Goal: Information Seeking & Learning: Find specific page/section

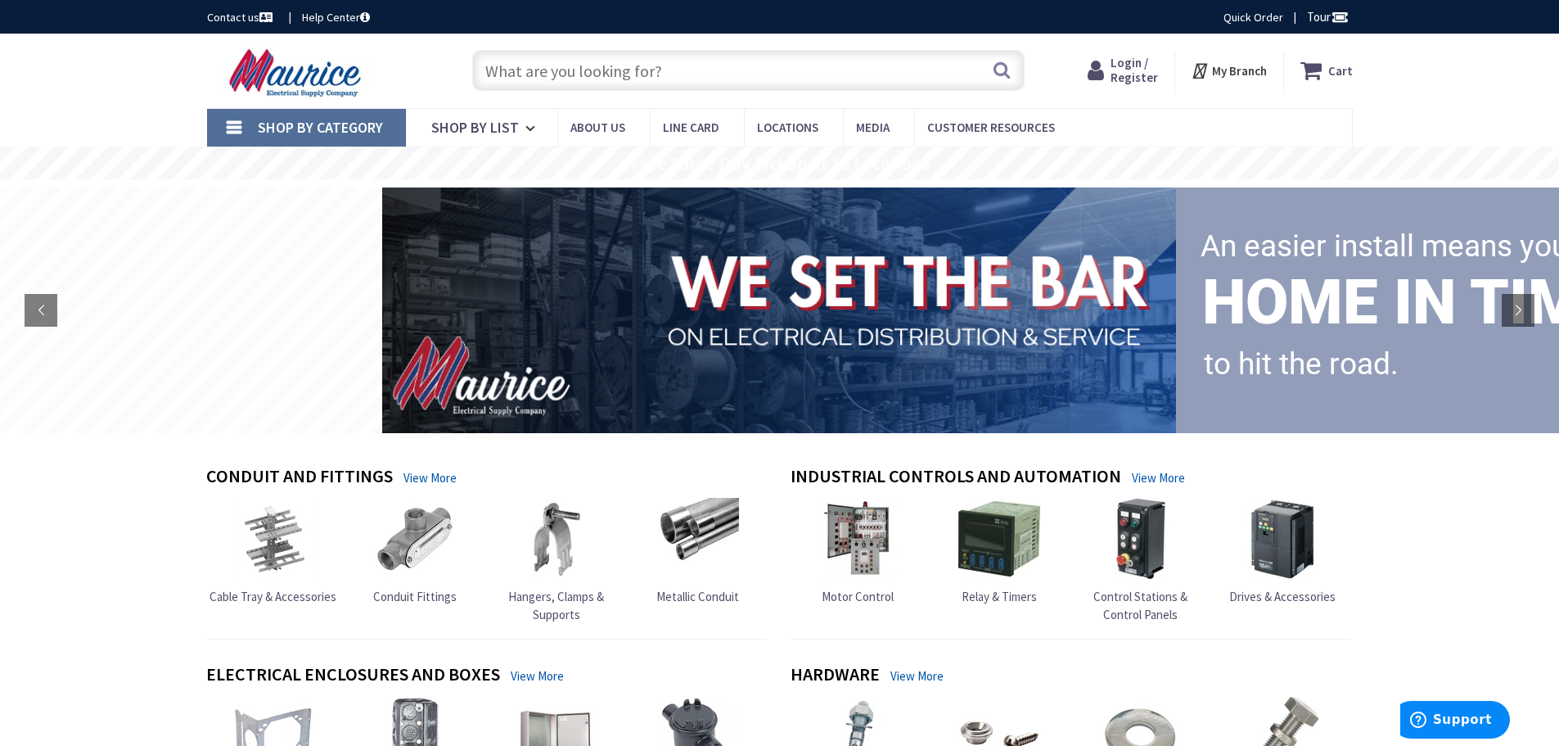
click at [710, 70] on input "text" at bounding box center [748, 70] width 553 height 41
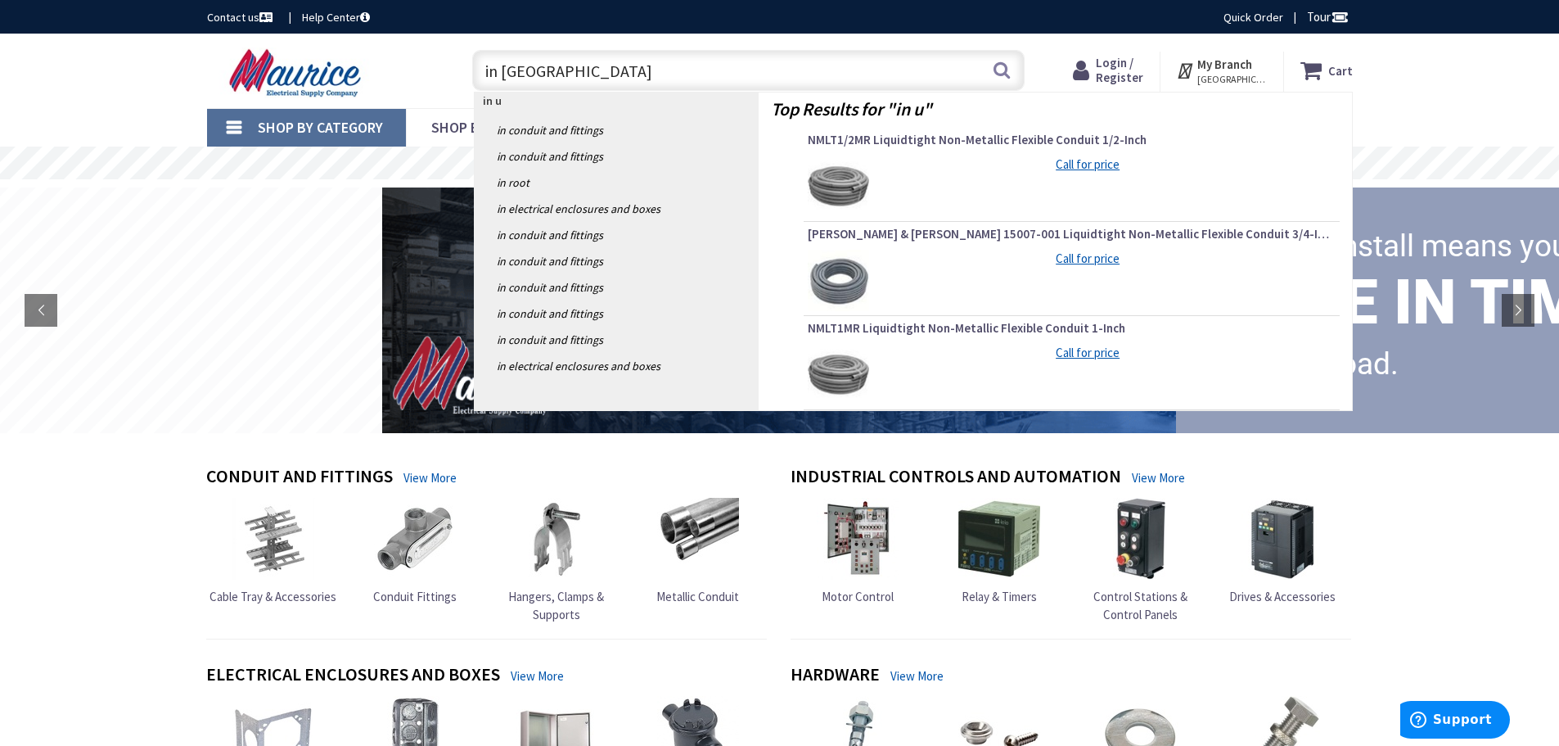
type input "in use"
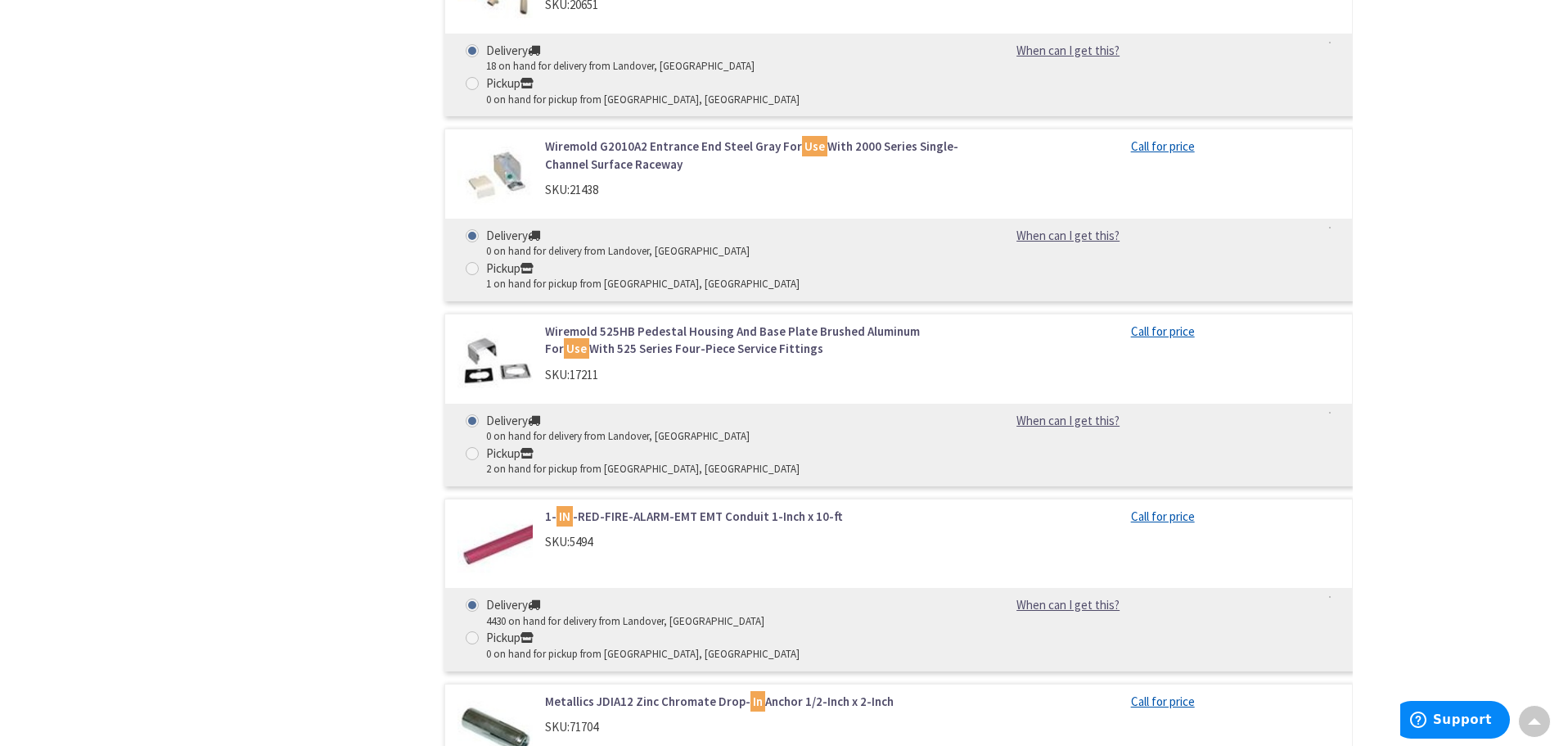
scroll to position [11869, 0]
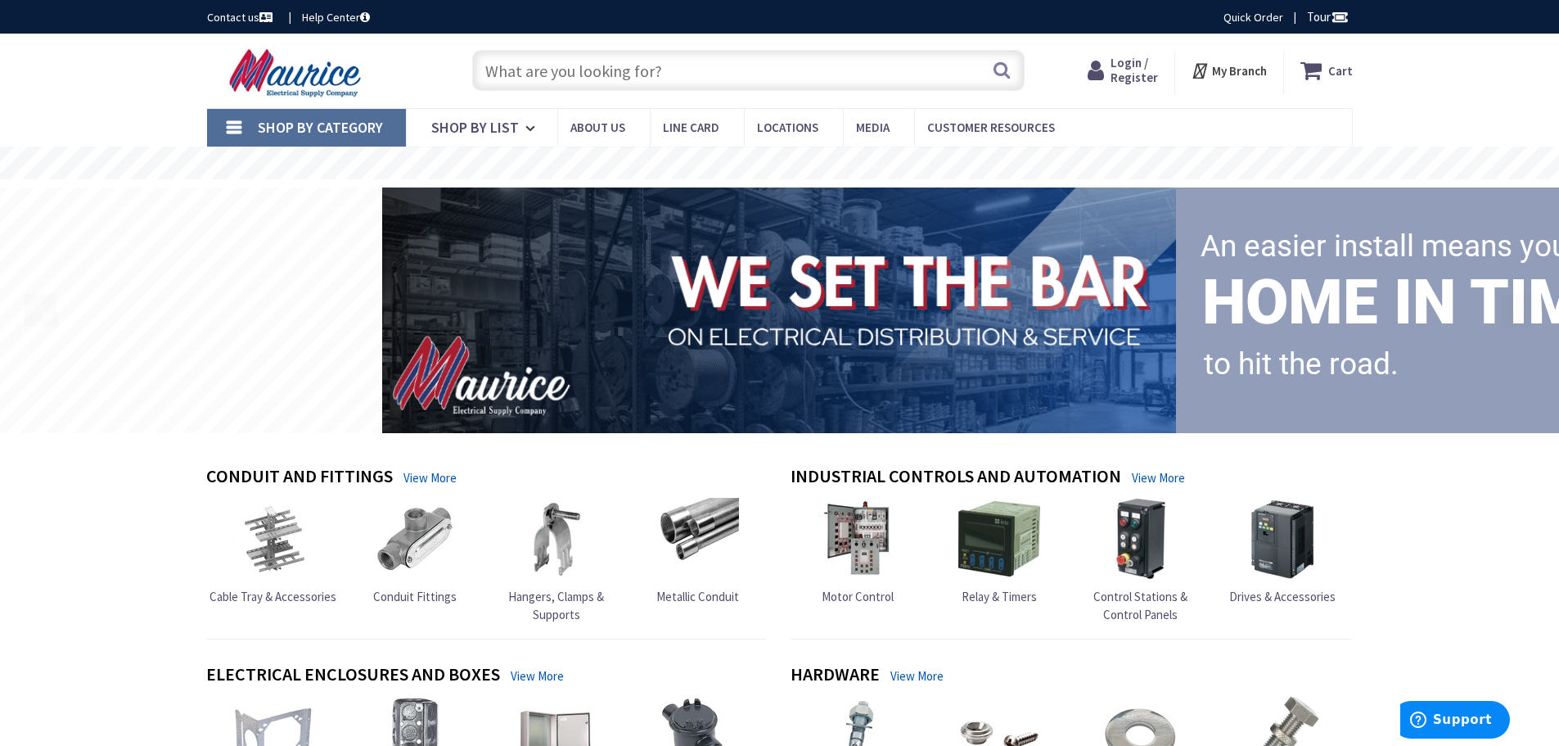
click at [666, 66] on input "text" at bounding box center [748, 70] width 553 height 41
click at [1112, 66] on span "Login / Register" at bounding box center [1119, 70] width 47 height 30
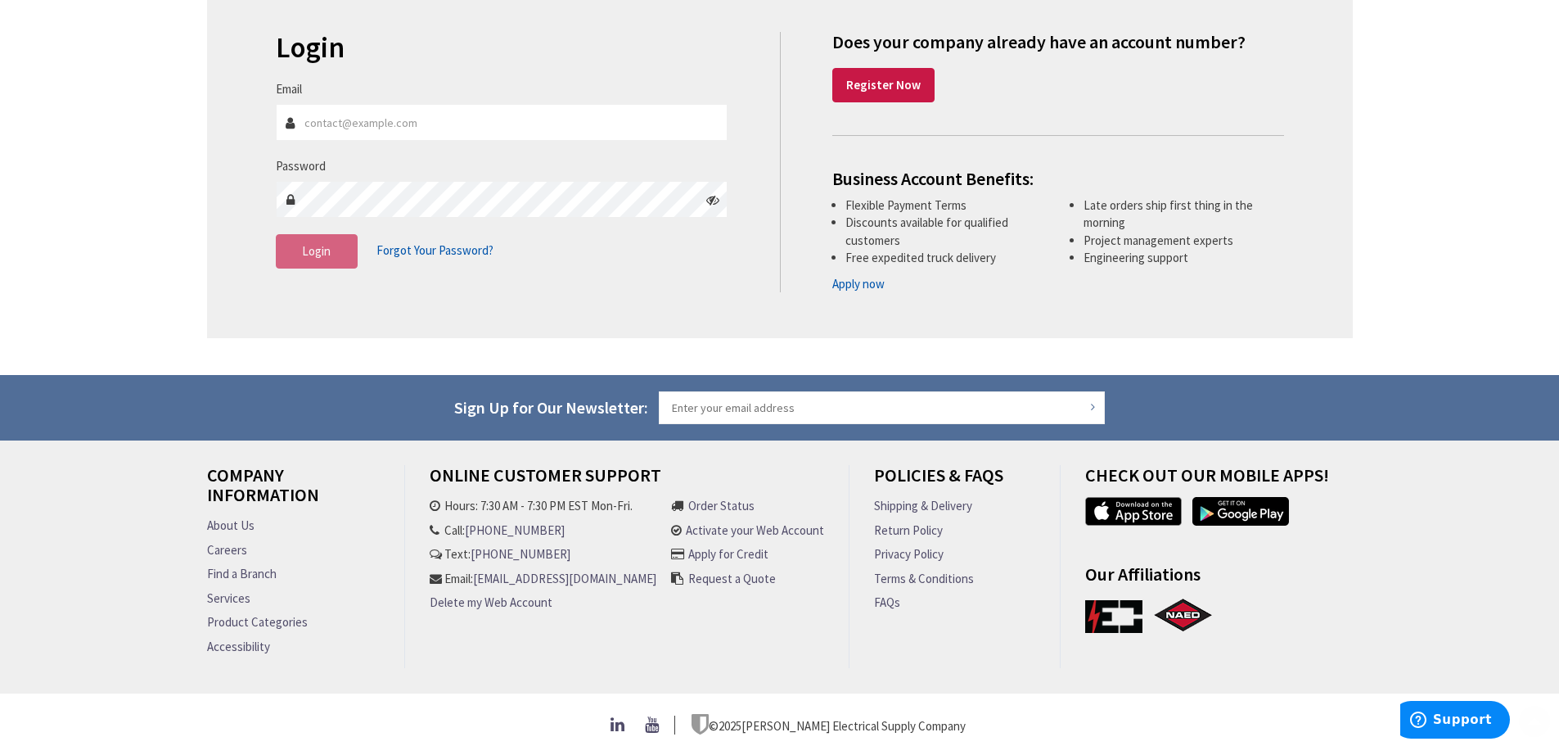
scroll to position [231, 0]
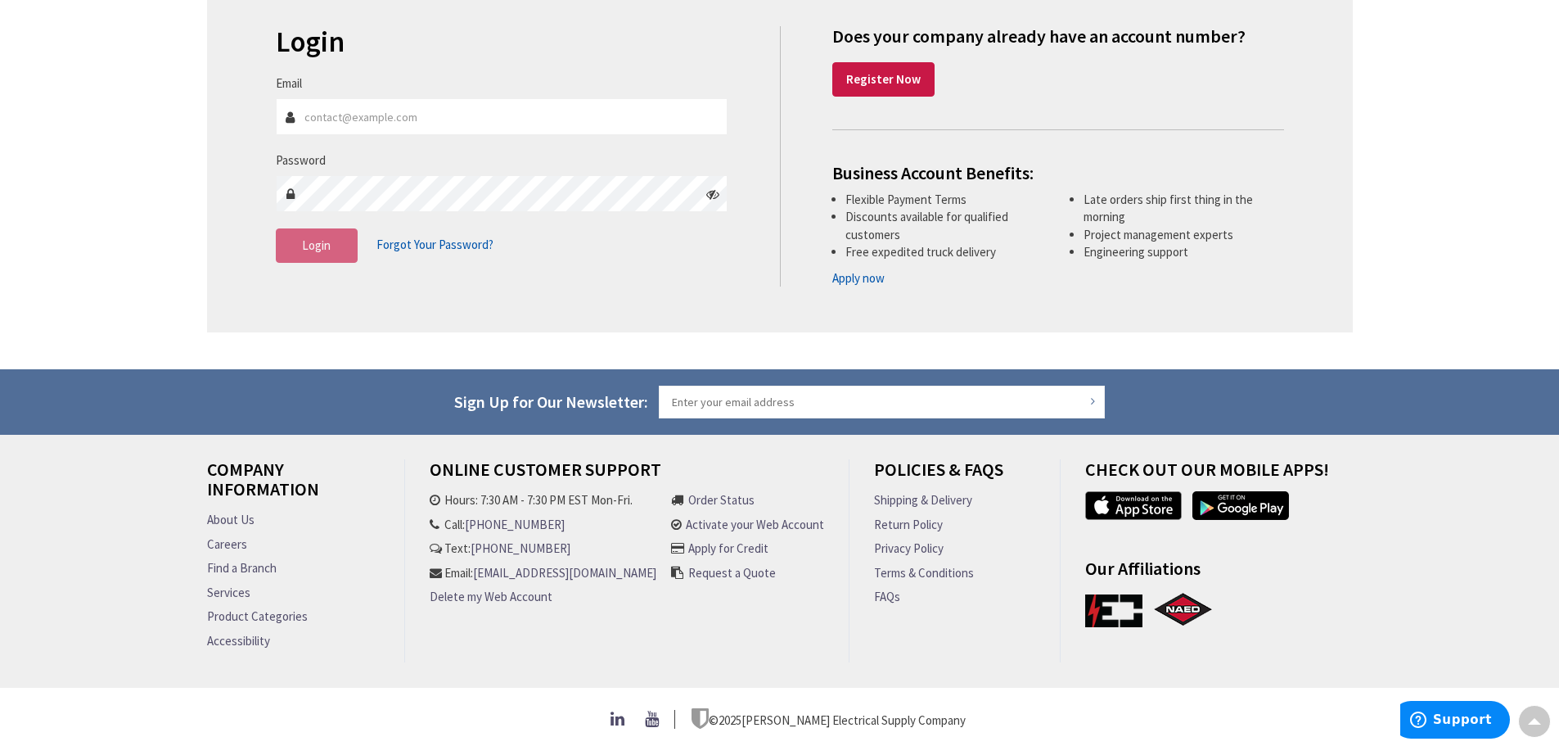
click at [488, 98] on input "Email" at bounding box center [502, 116] width 453 height 37
type input "edward.barton88@yahoo.com"
click at [471, 112] on input "edward.barton88@yahoo.com" at bounding box center [502, 116] width 453 height 37
click at [870, 397] on input "Sign Up for Our Newsletter:" at bounding box center [882, 402] width 447 height 33
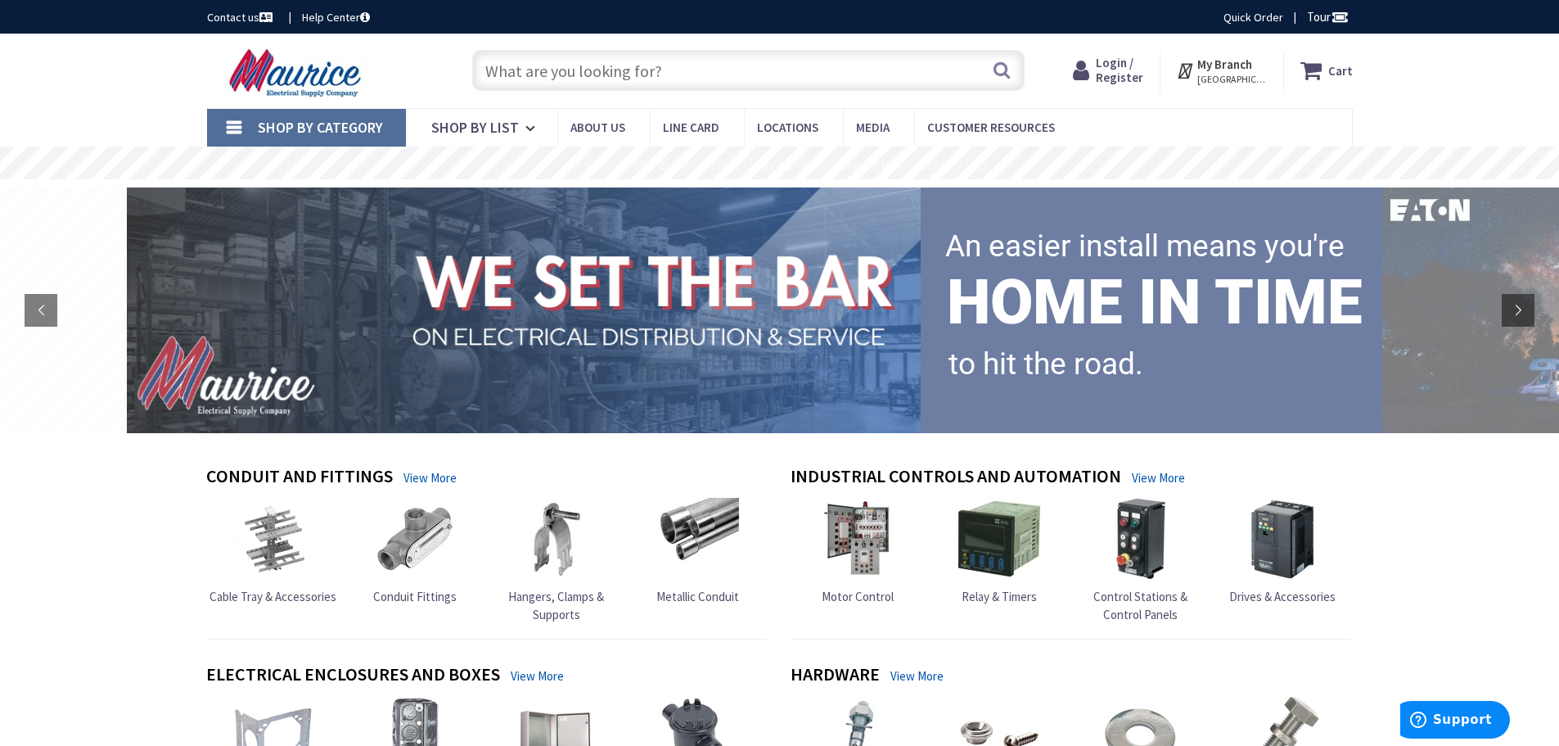
click at [1121, 66] on span "Login / Register" at bounding box center [1119, 70] width 47 height 30
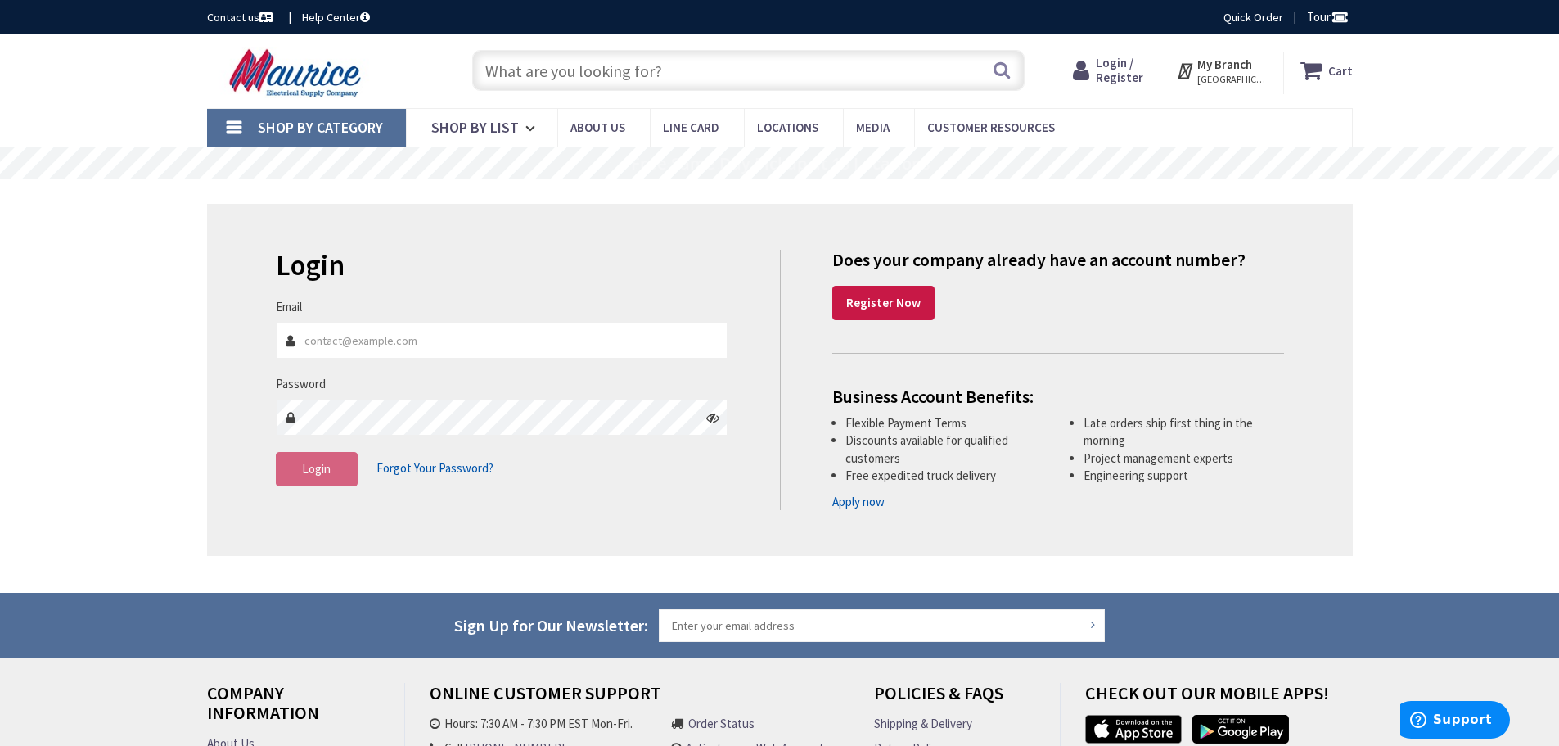
click at [318, 340] on input "Email" at bounding box center [502, 340] width 453 height 37
click at [346, 338] on input "pcambell@tribbleelectric.com" at bounding box center [502, 340] width 453 height 37
click at [350, 340] on input "pcambell@tribbleelectric.com" at bounding box center [502, 340] width 453 height 37
type input "[EMAIL_ADDRESS][DOMAIN_NAME]"
click at [341, 473] on button "Login" at bounding box center [317, 469] width 82 height 34
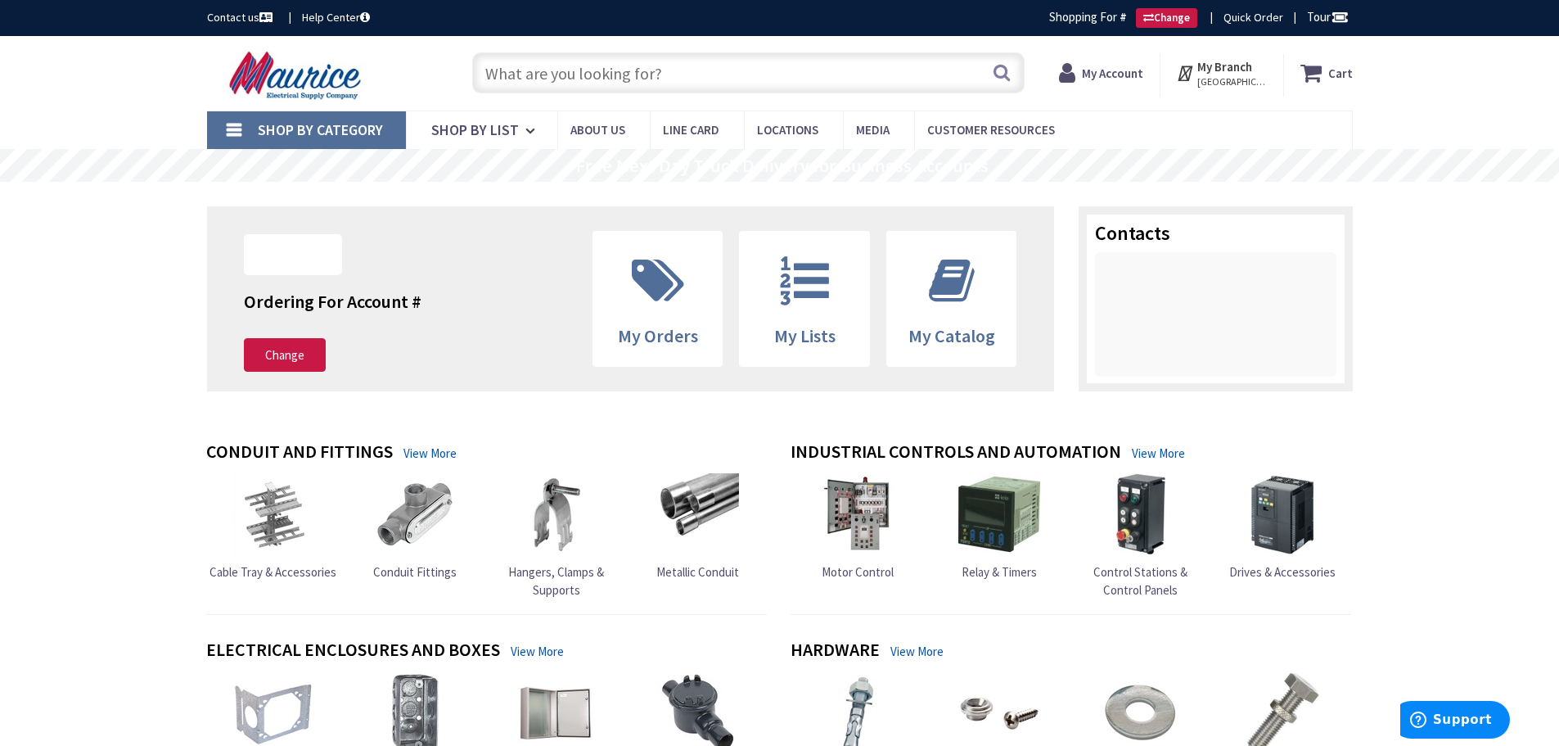
click at [672, 75] on input "text" at bounding box center [748, 72] width 553 height 41
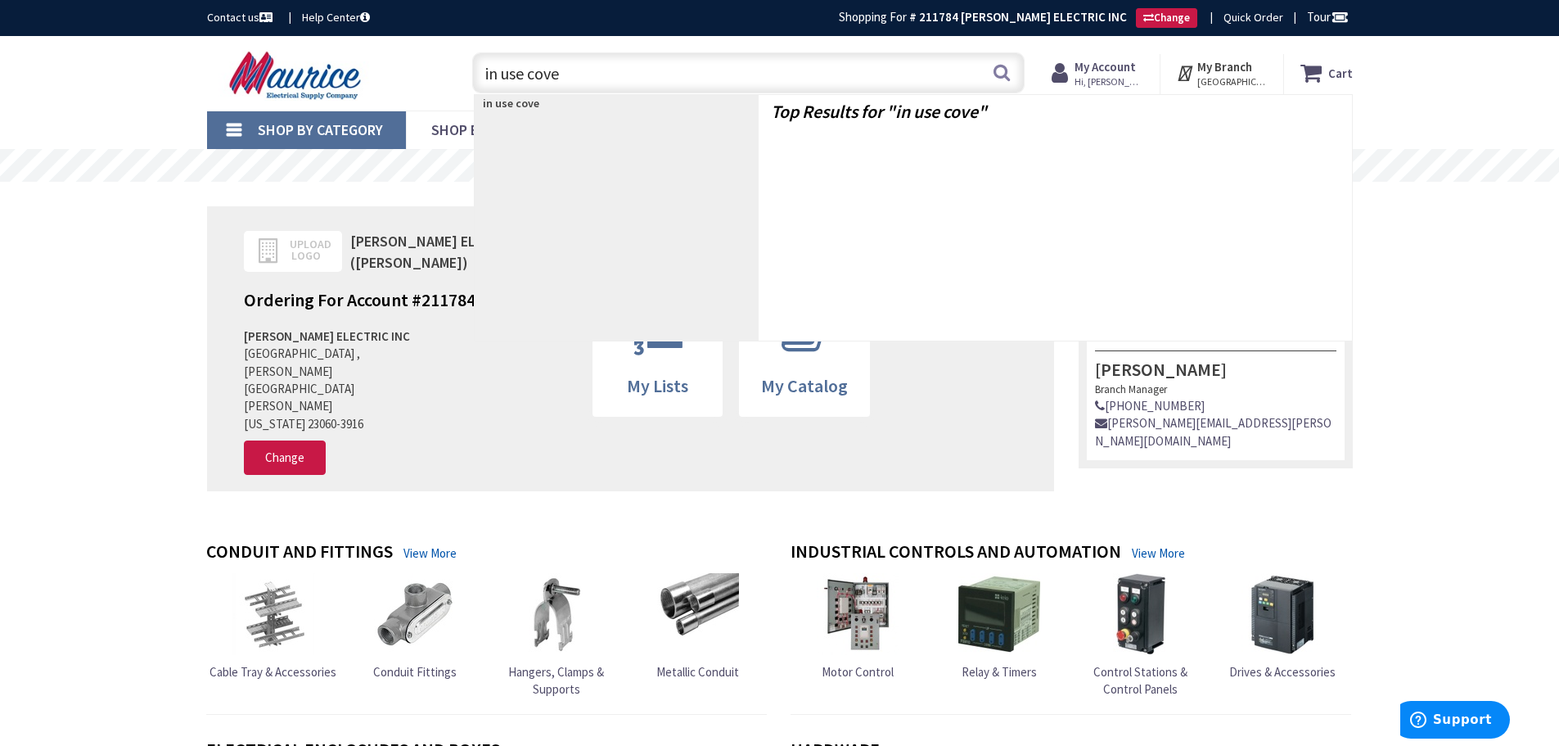
type input "in use cover"
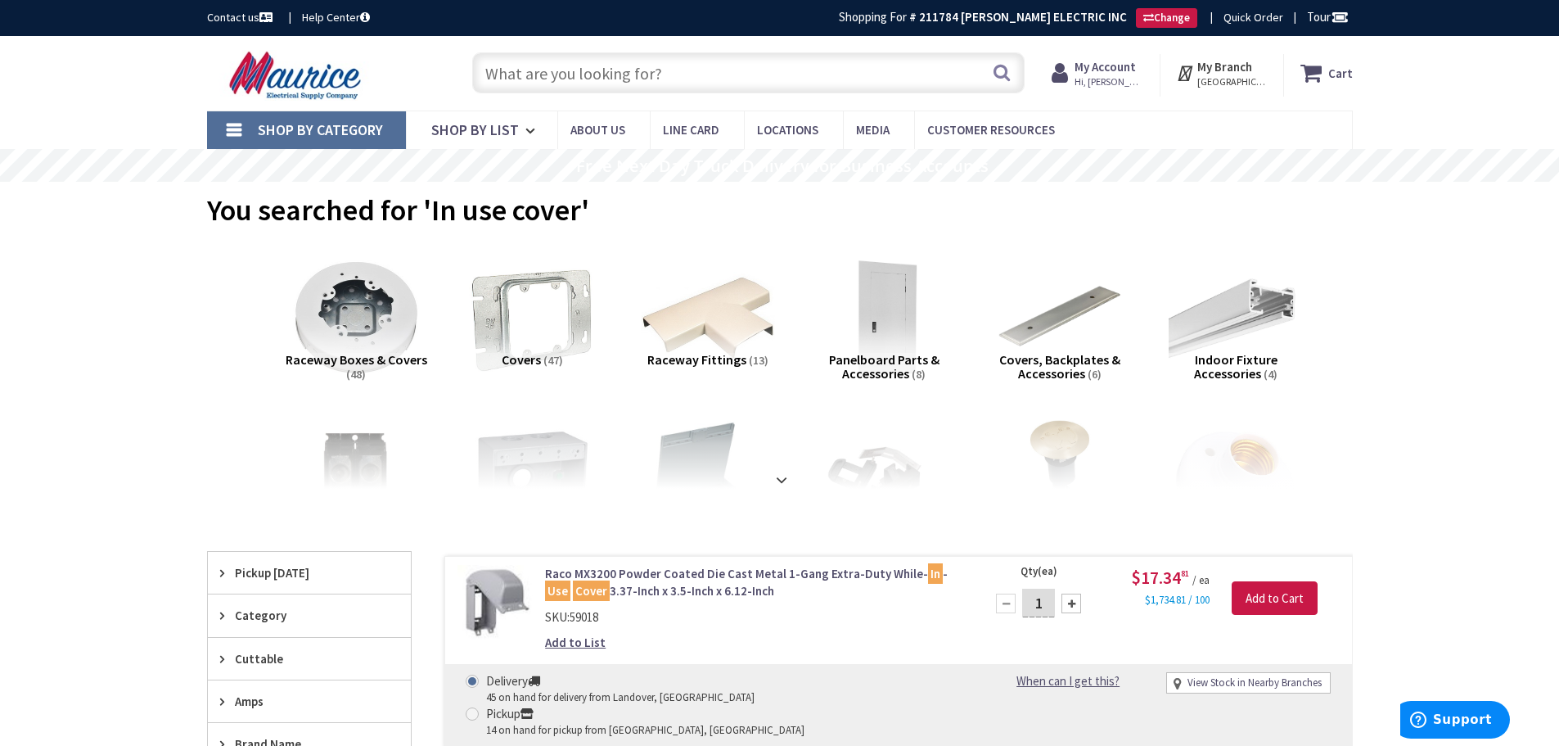
click at [692, 73] on input "text" at bounding box center [748, 72] width 553 height 41
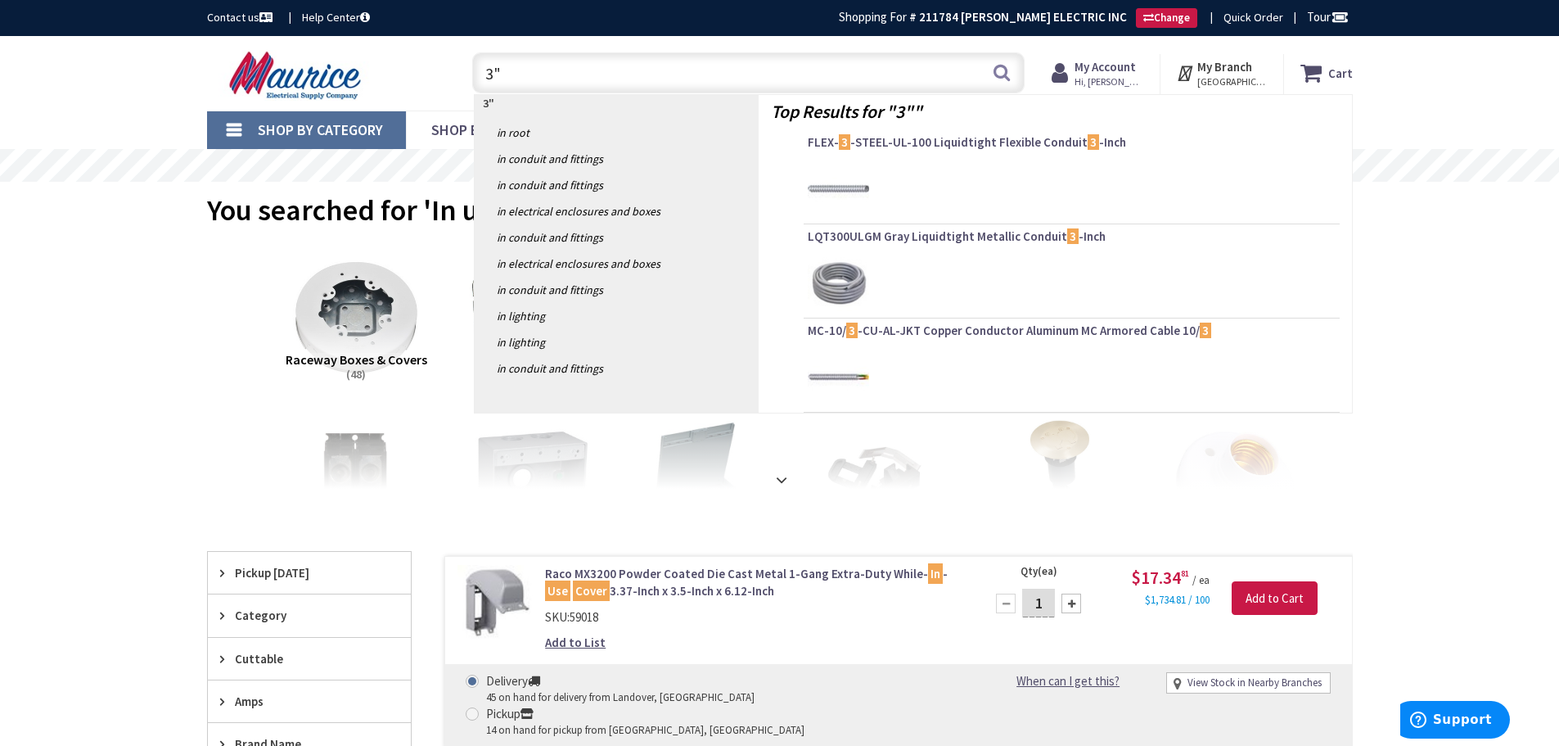
type input "3""
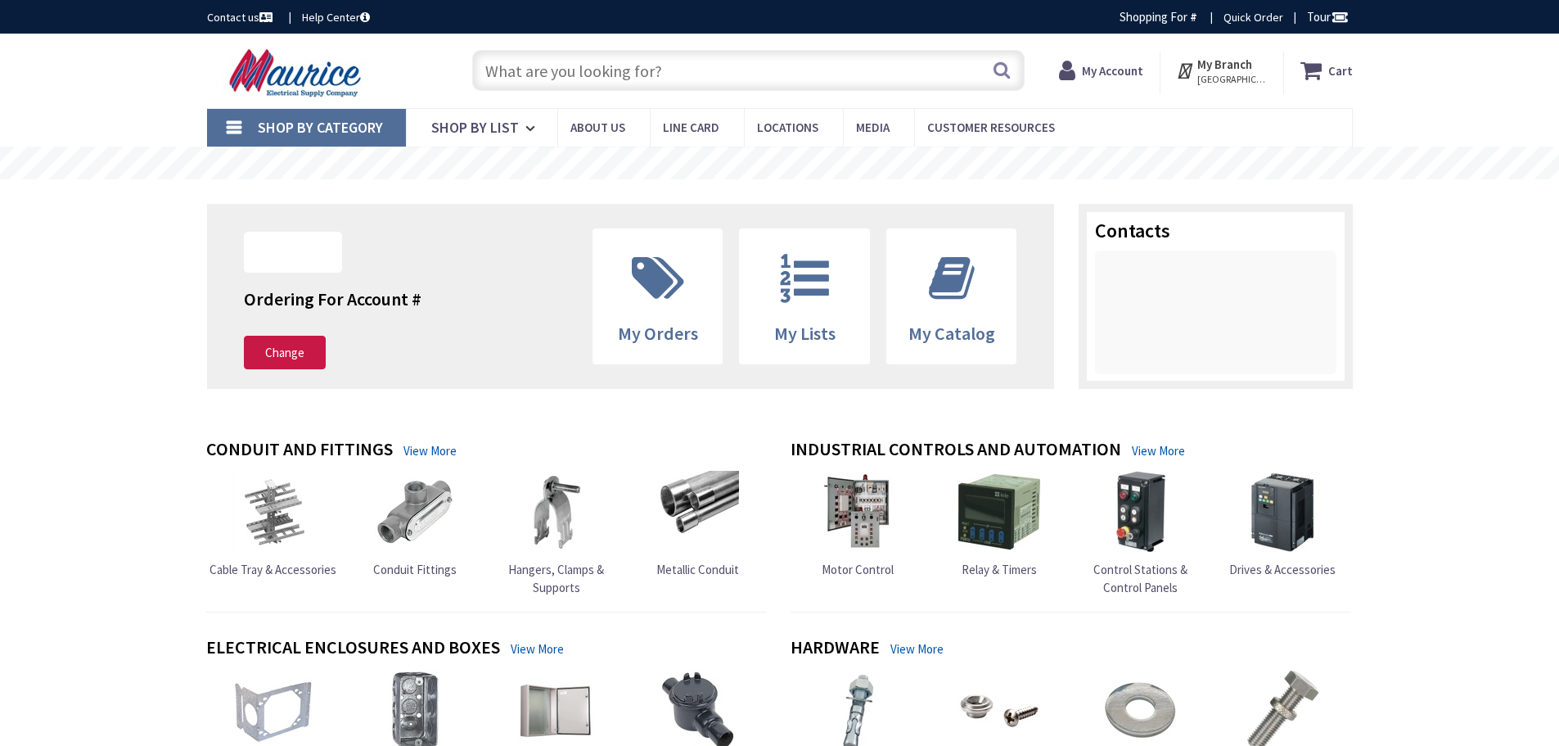
click at [553, 72] on input "text" at bounding box center [748, 70] width 553 height 41
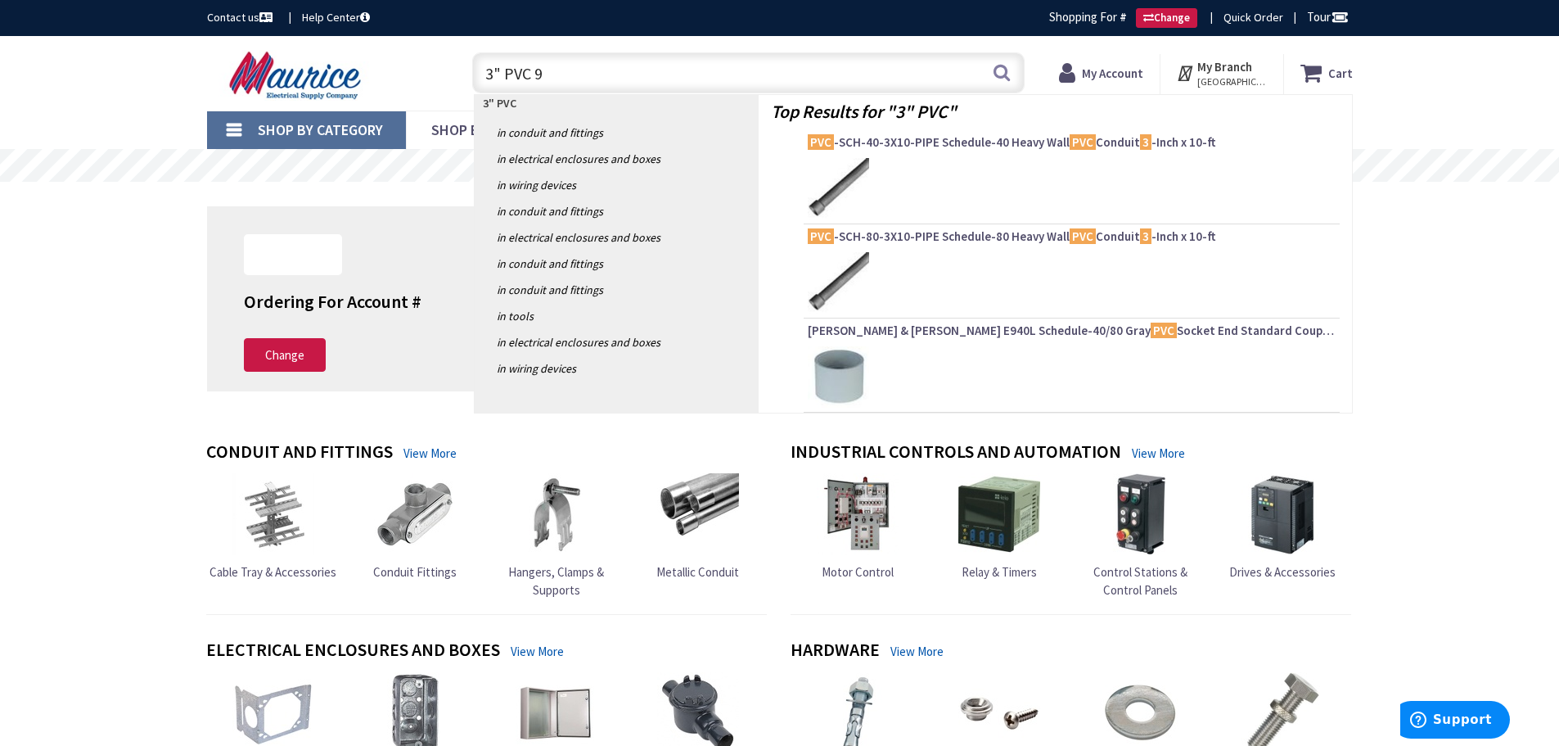
type input "3" PVC 90"
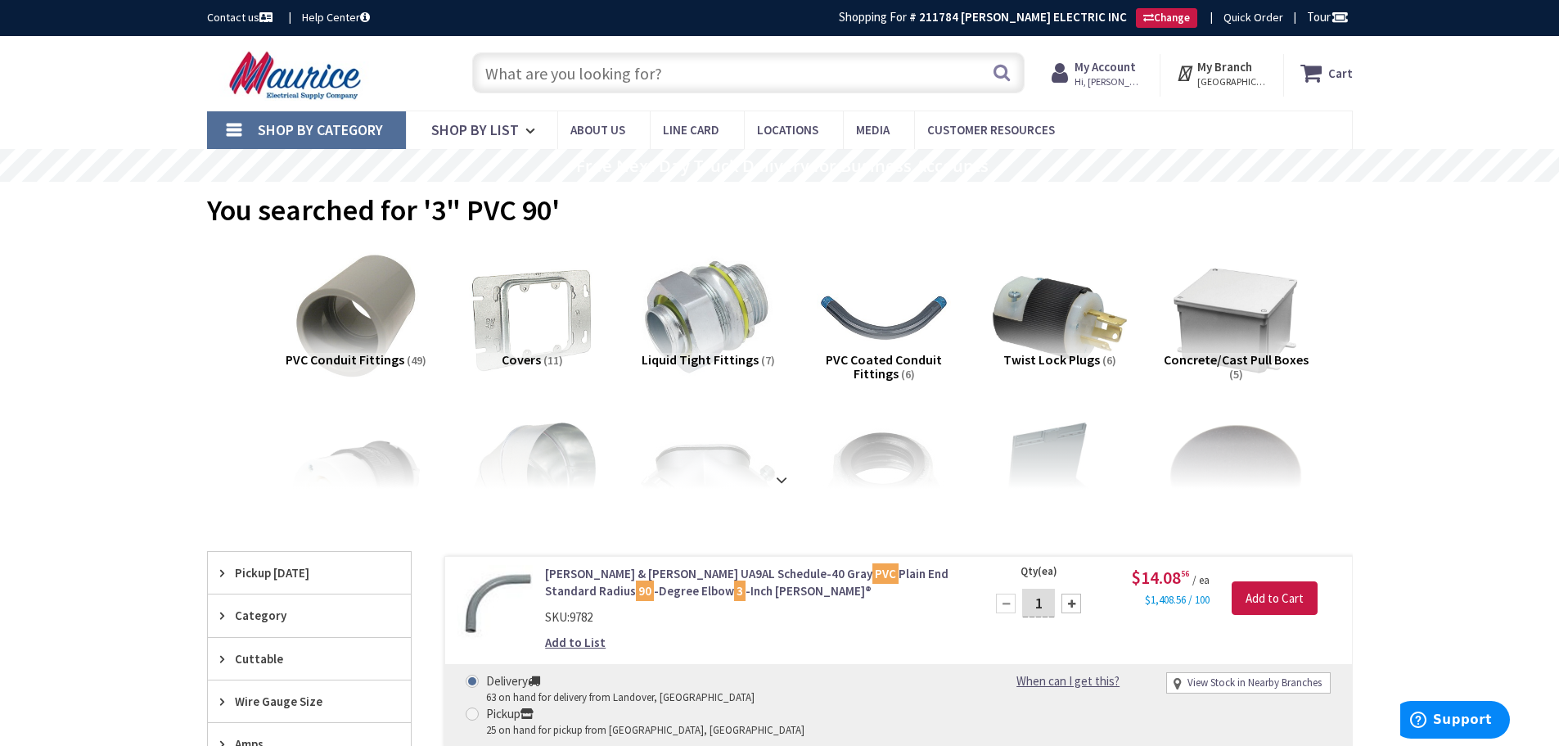
click at [599, 70] on input "text" at bounding box center [748, 72] width 553 height 41
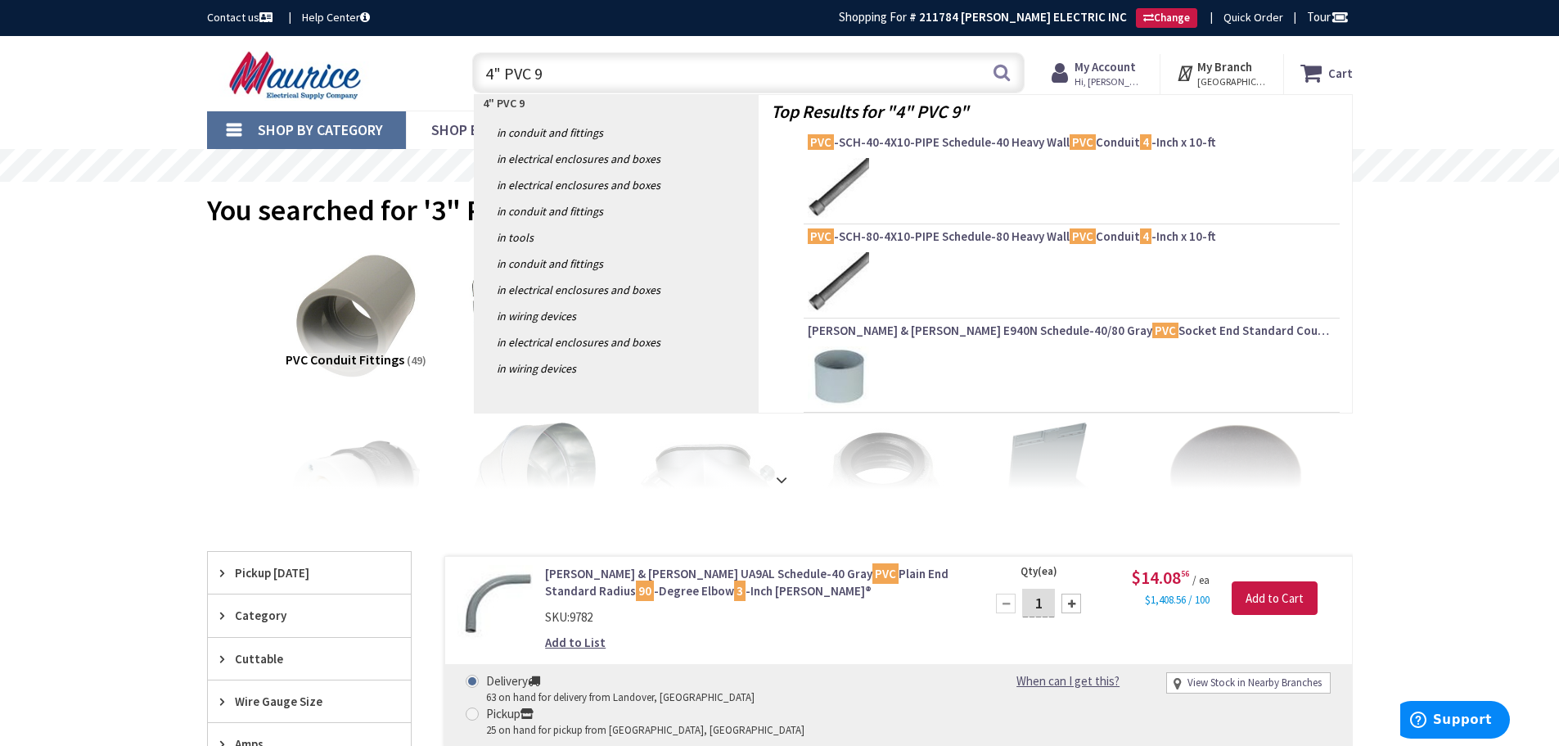
type input "4" PVC 90"
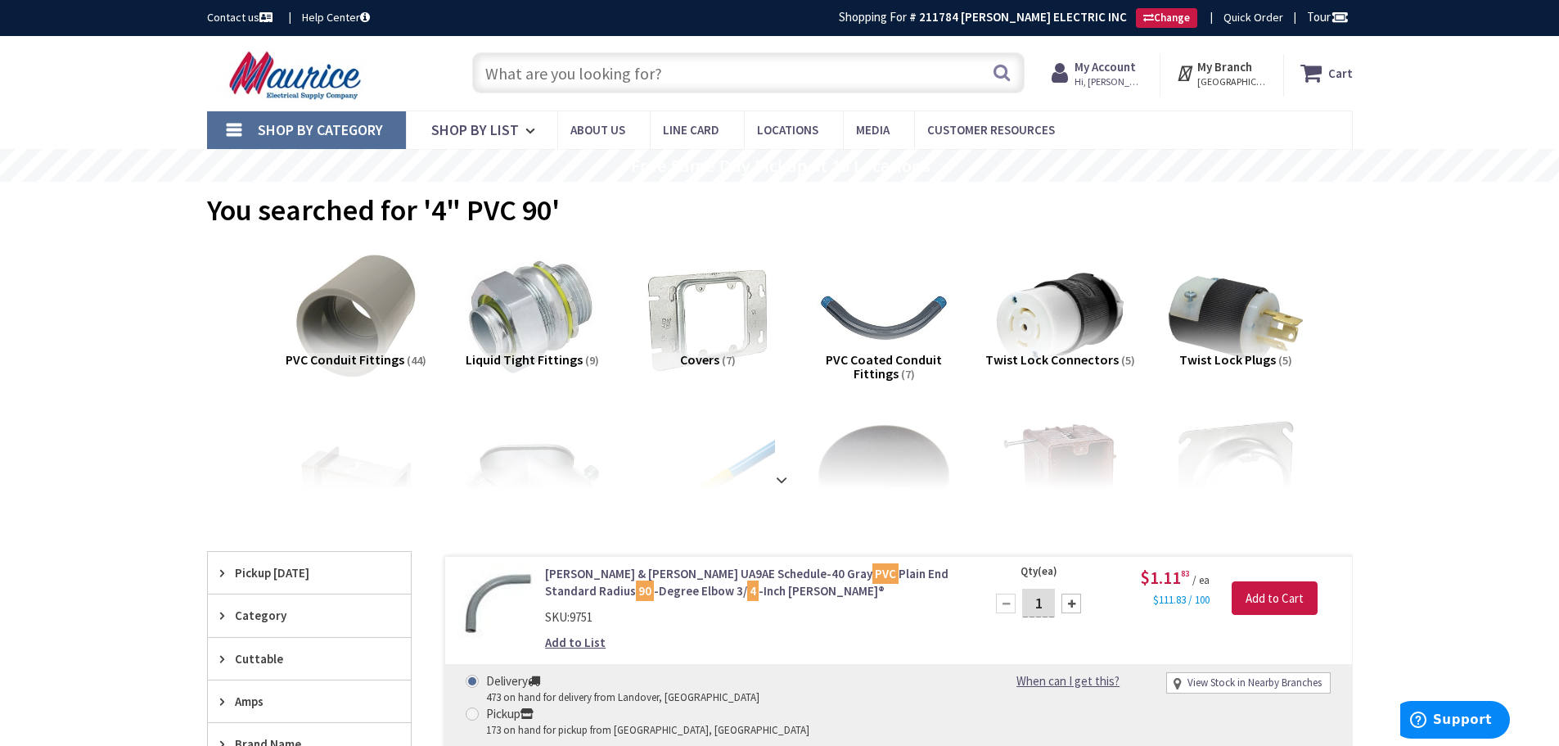
click at [593, 66] on input "text" at bounding box center [748, 72] width 553 height 41
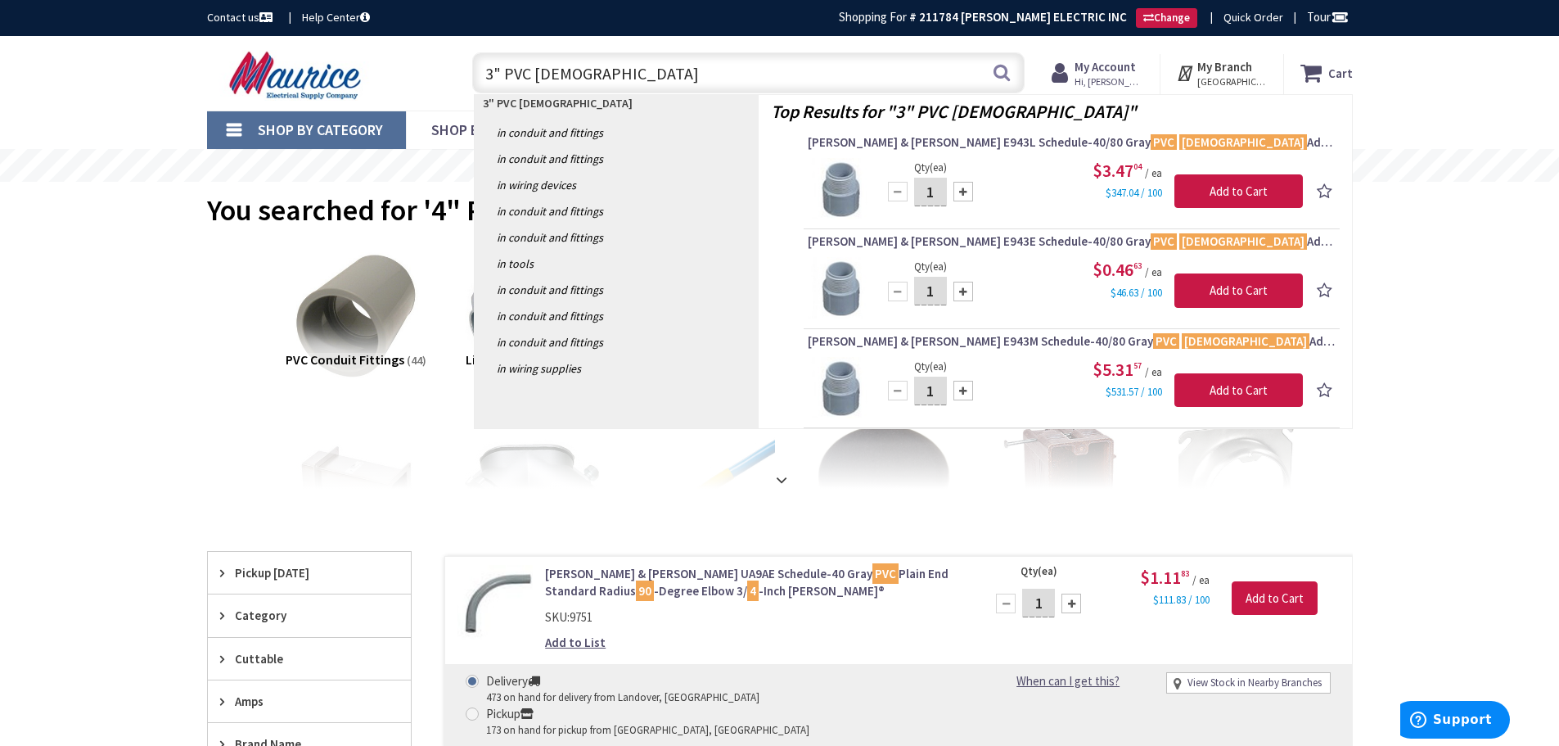
click at [493, 72] on input "3" PVC MALE" at bounding box center [748, 72] width 553 height 41
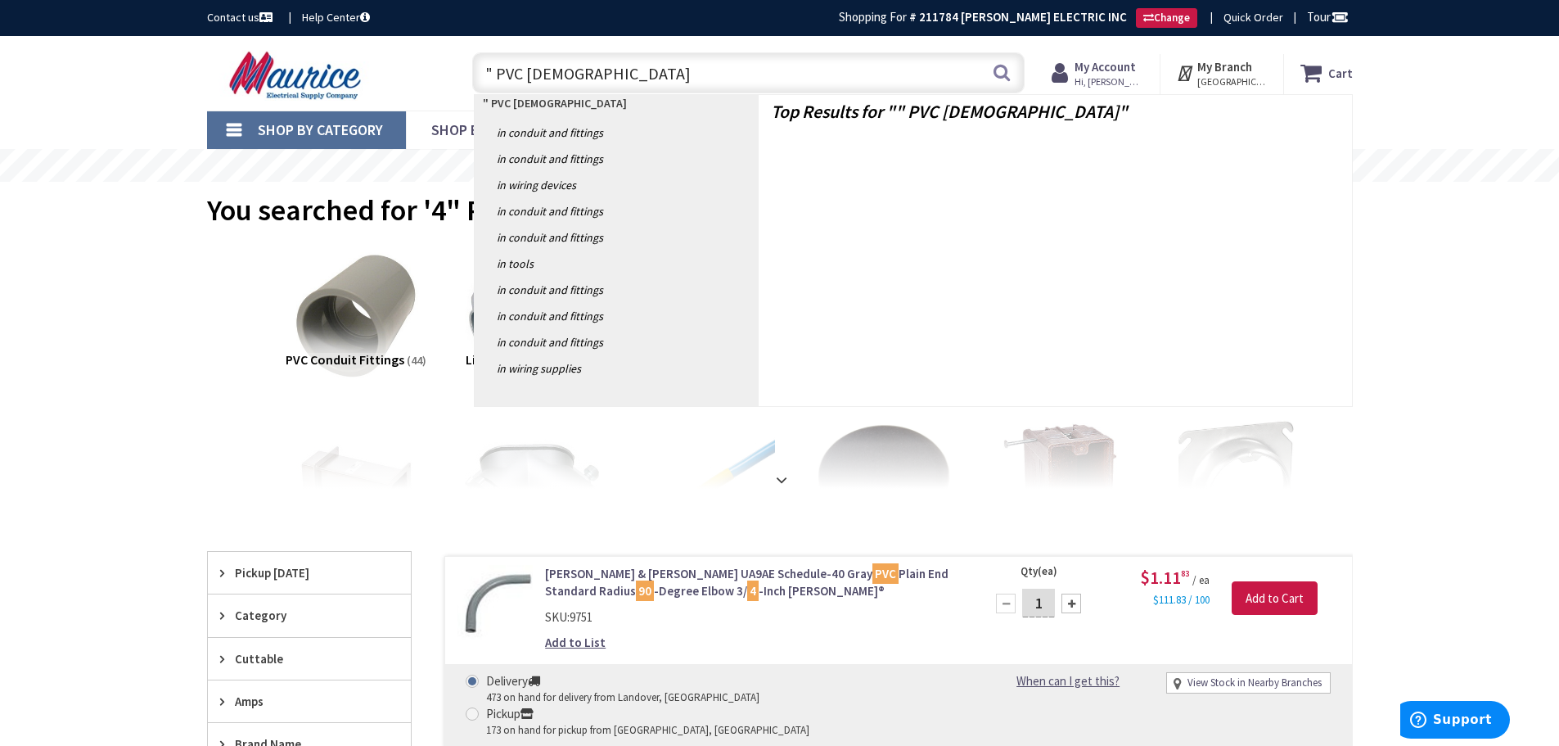
type input "4" PVC MALE"
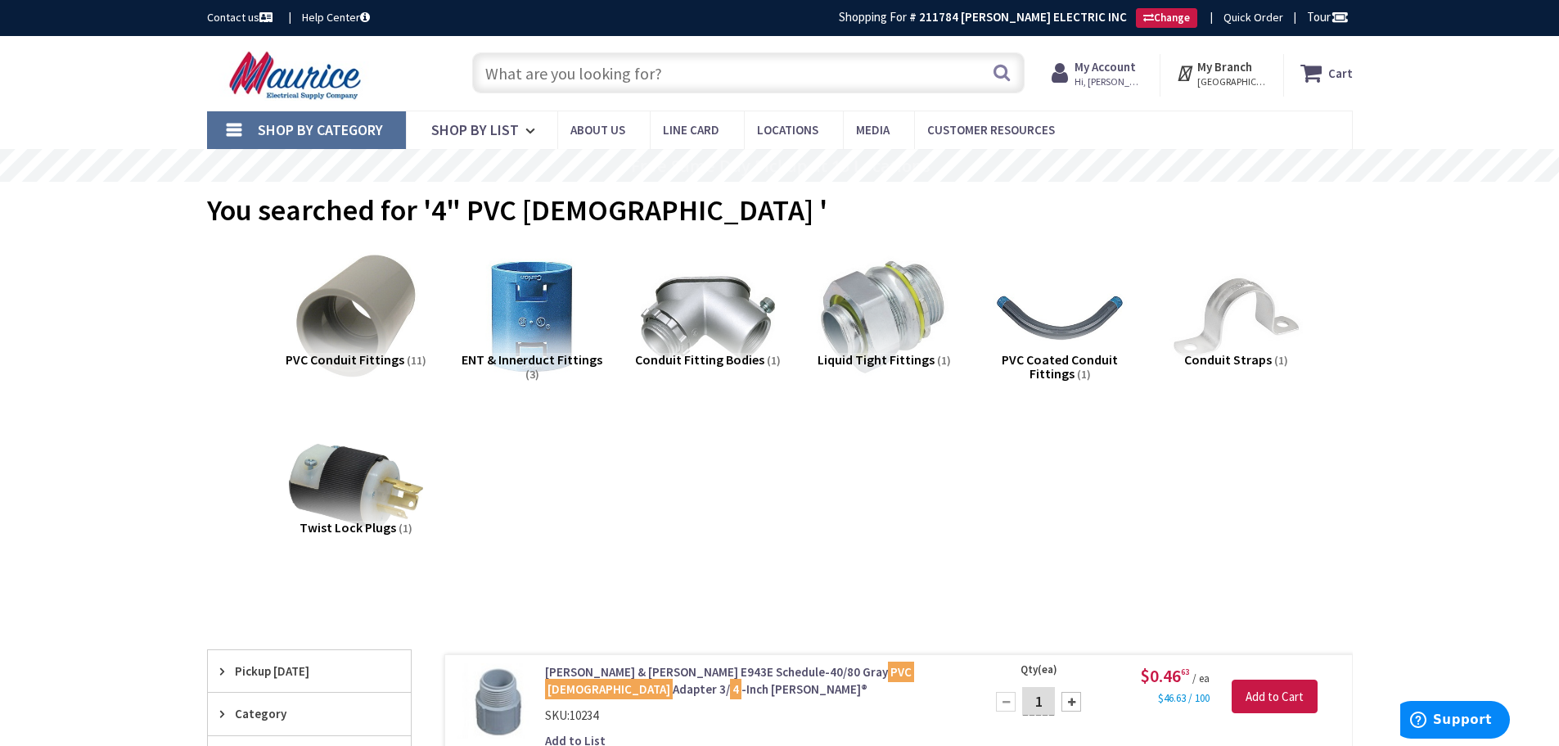
click at [539, 70] on input "text" at bounding box center [748, 72] width 553 height 41
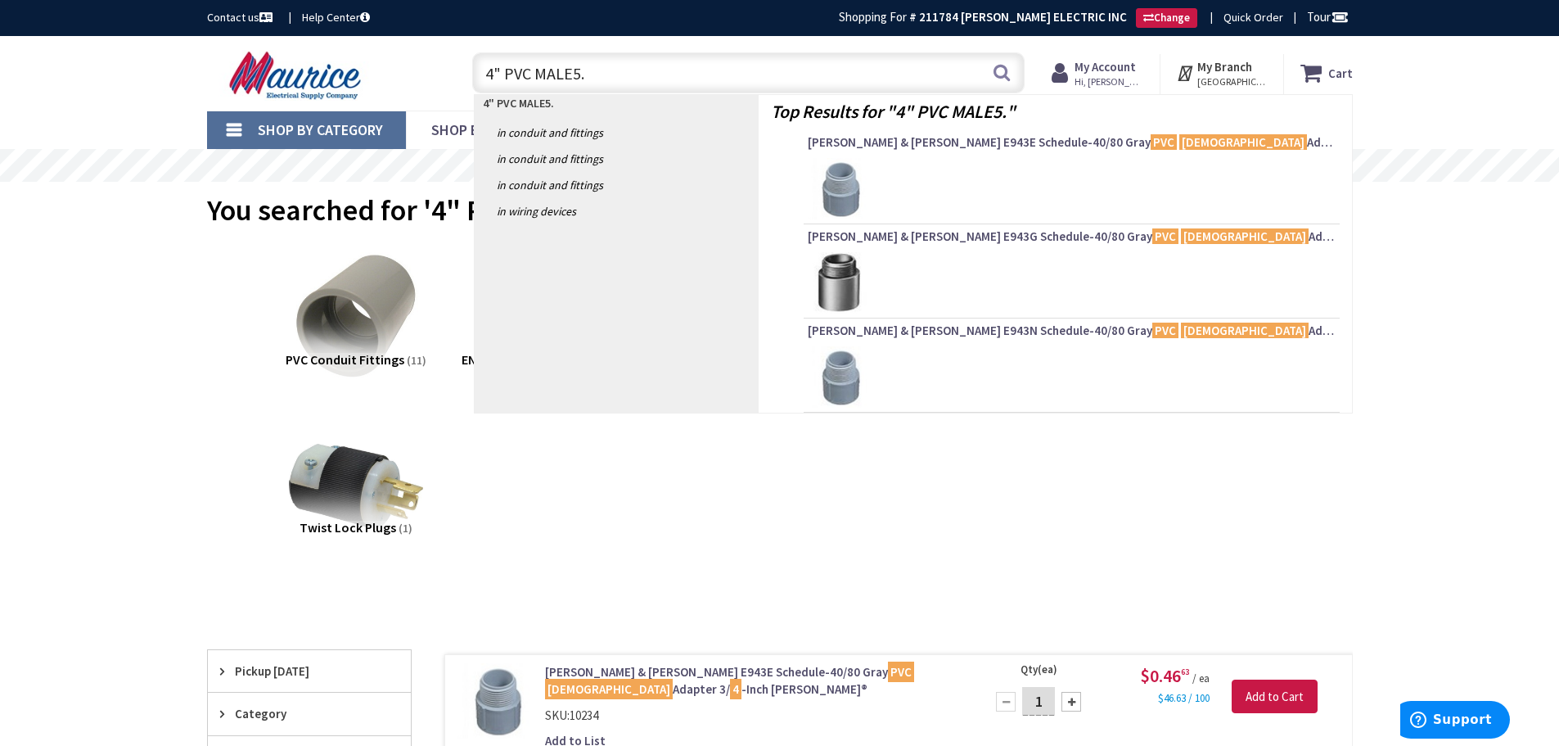
type input "4" PVC MALE5.8"
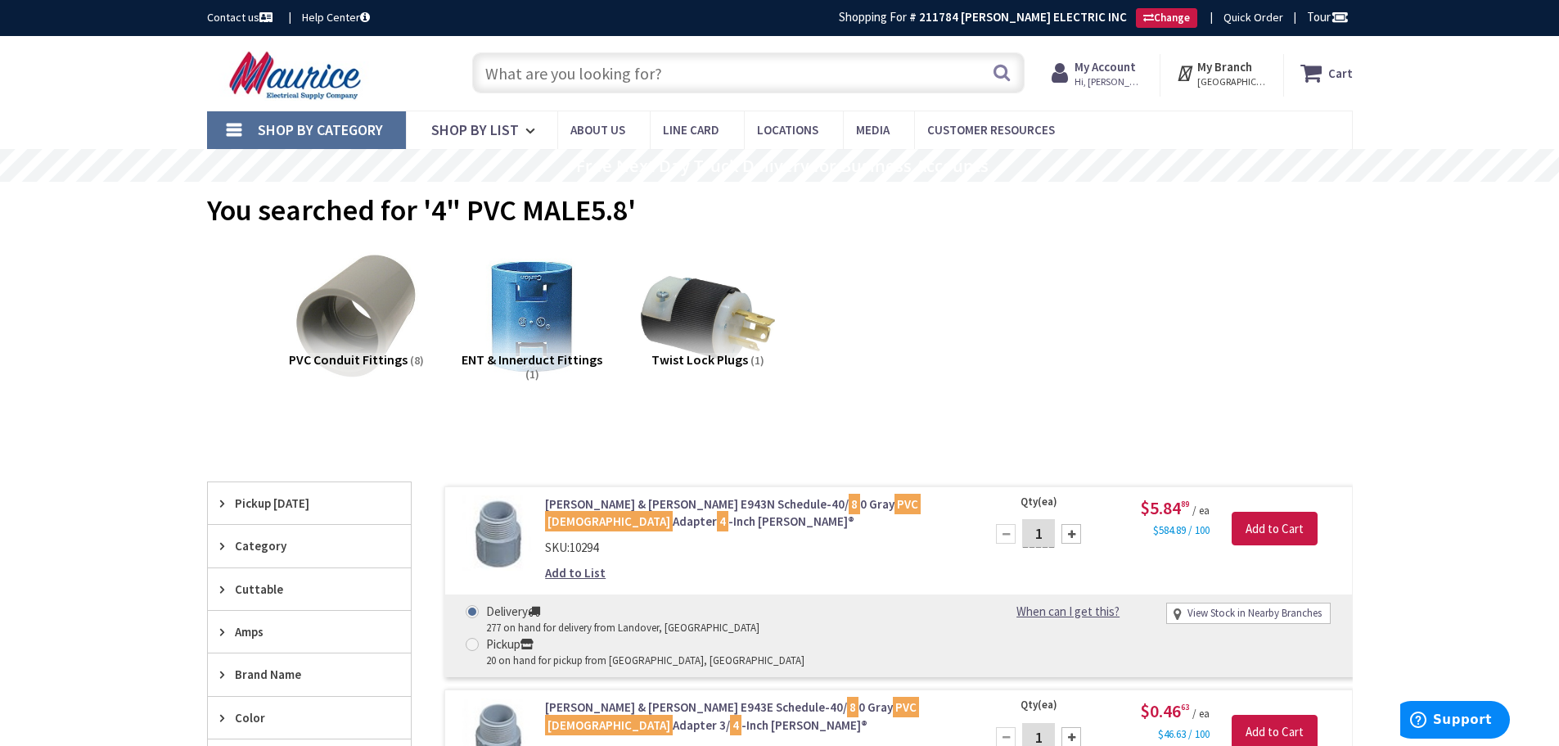
click at [507, 72] on input "text" at bounding box center [748, 72] width 553 height 41
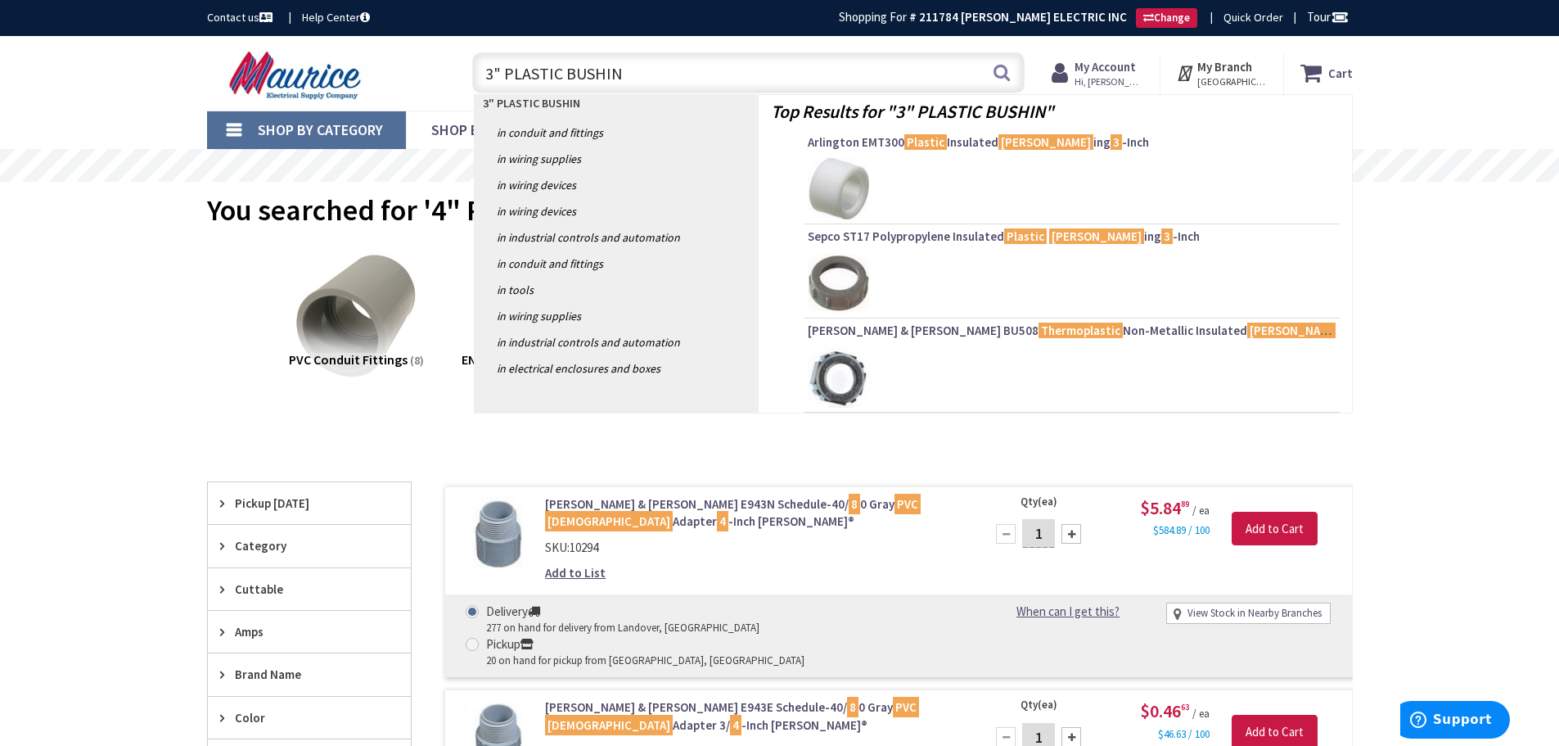
type input "3" PLASTIC BUSHING"
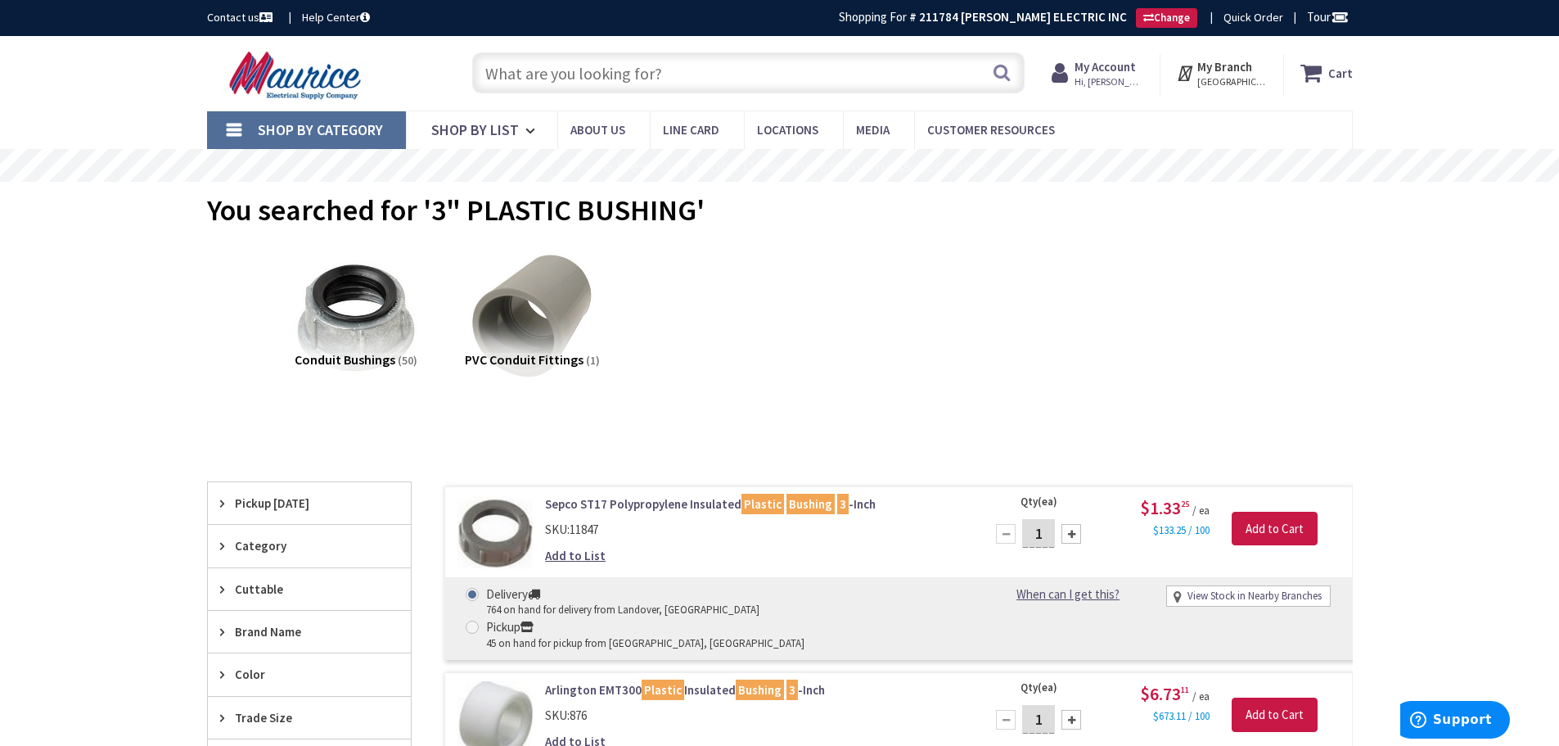
click at [548, 72] on input "text" at bounding box center [748, 72] width 553 height 41
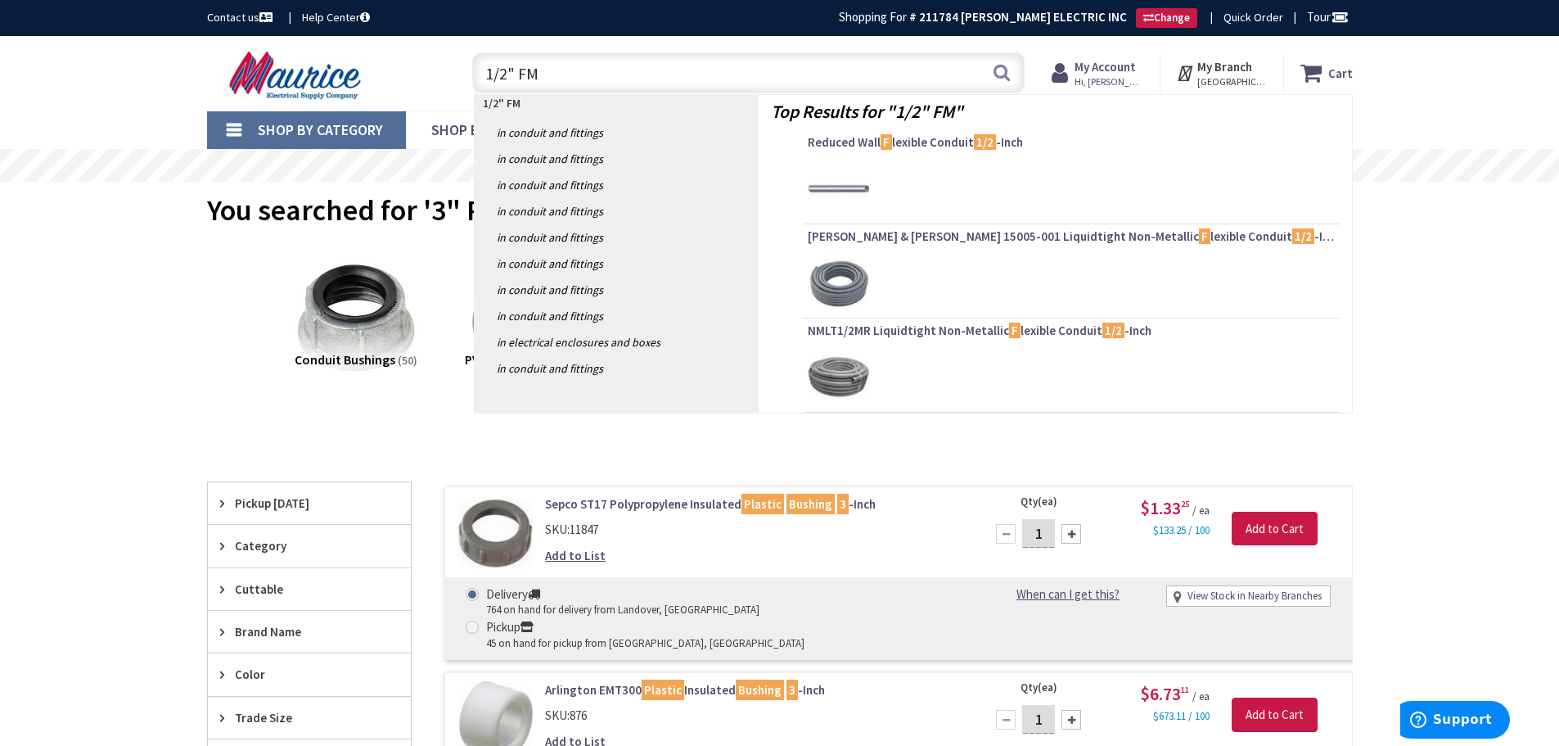
type input "1/2" FMC"
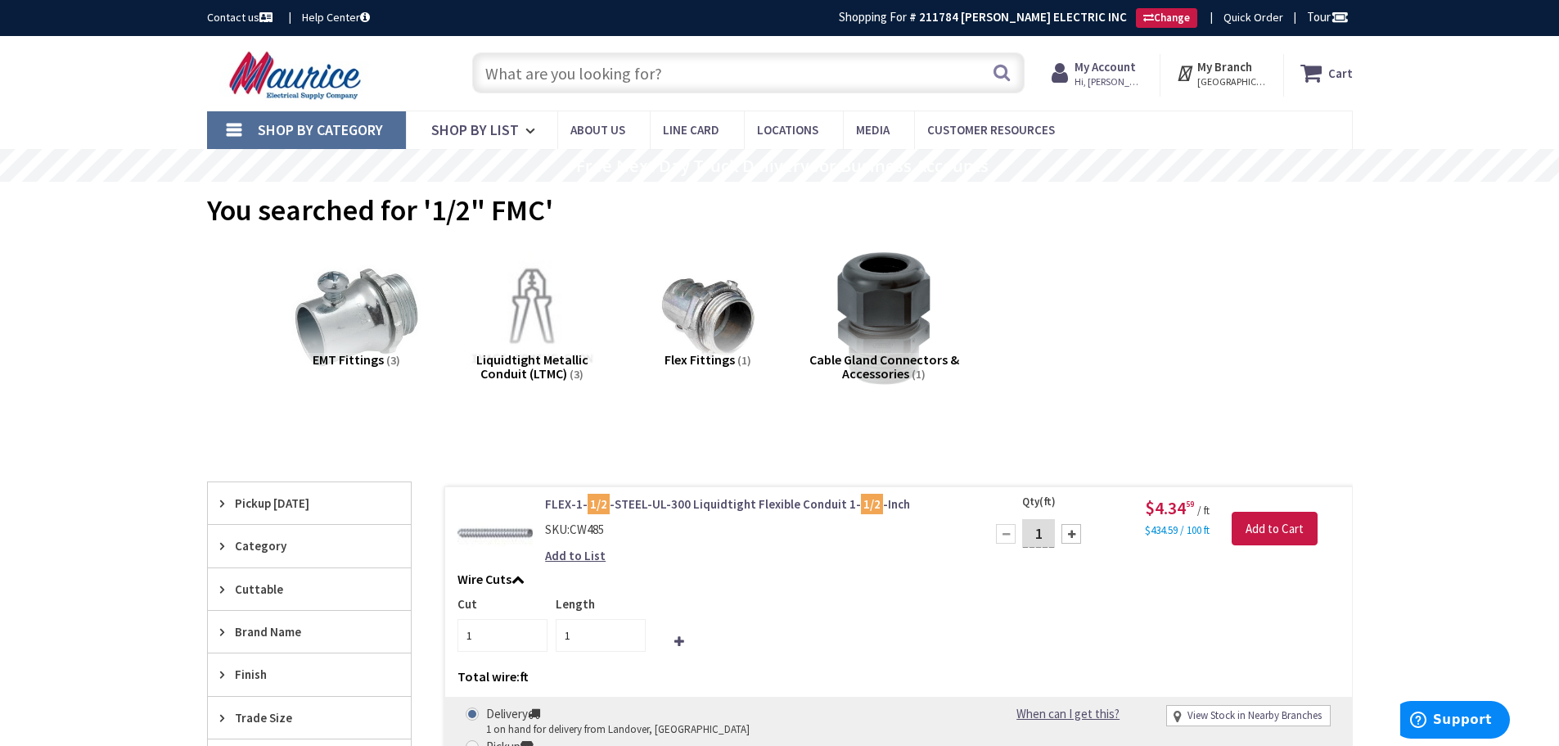
click at [566, 70] on input "text" at bounding box center [748, 72] width 553 height 41
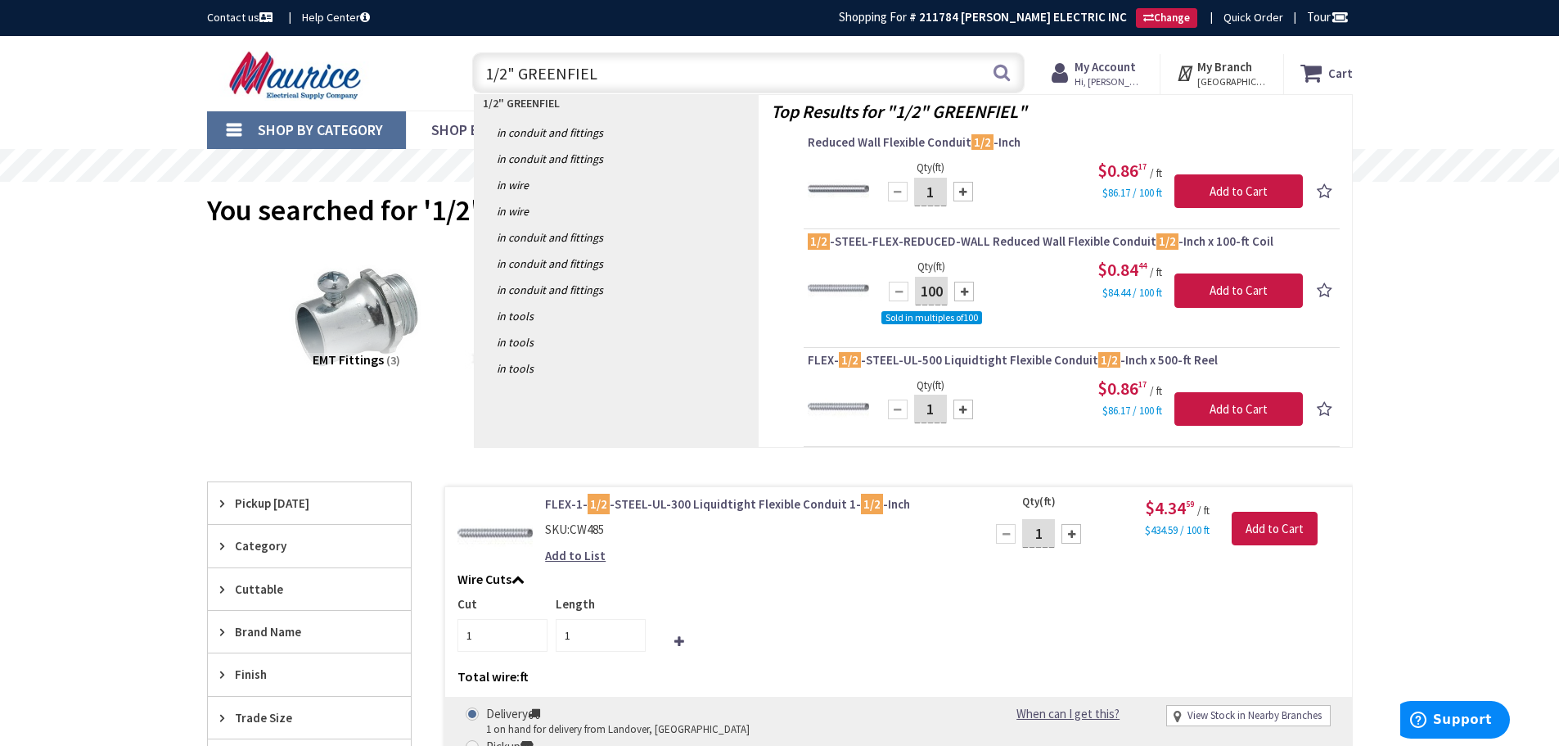
type input "1/2" GREENFIELD"
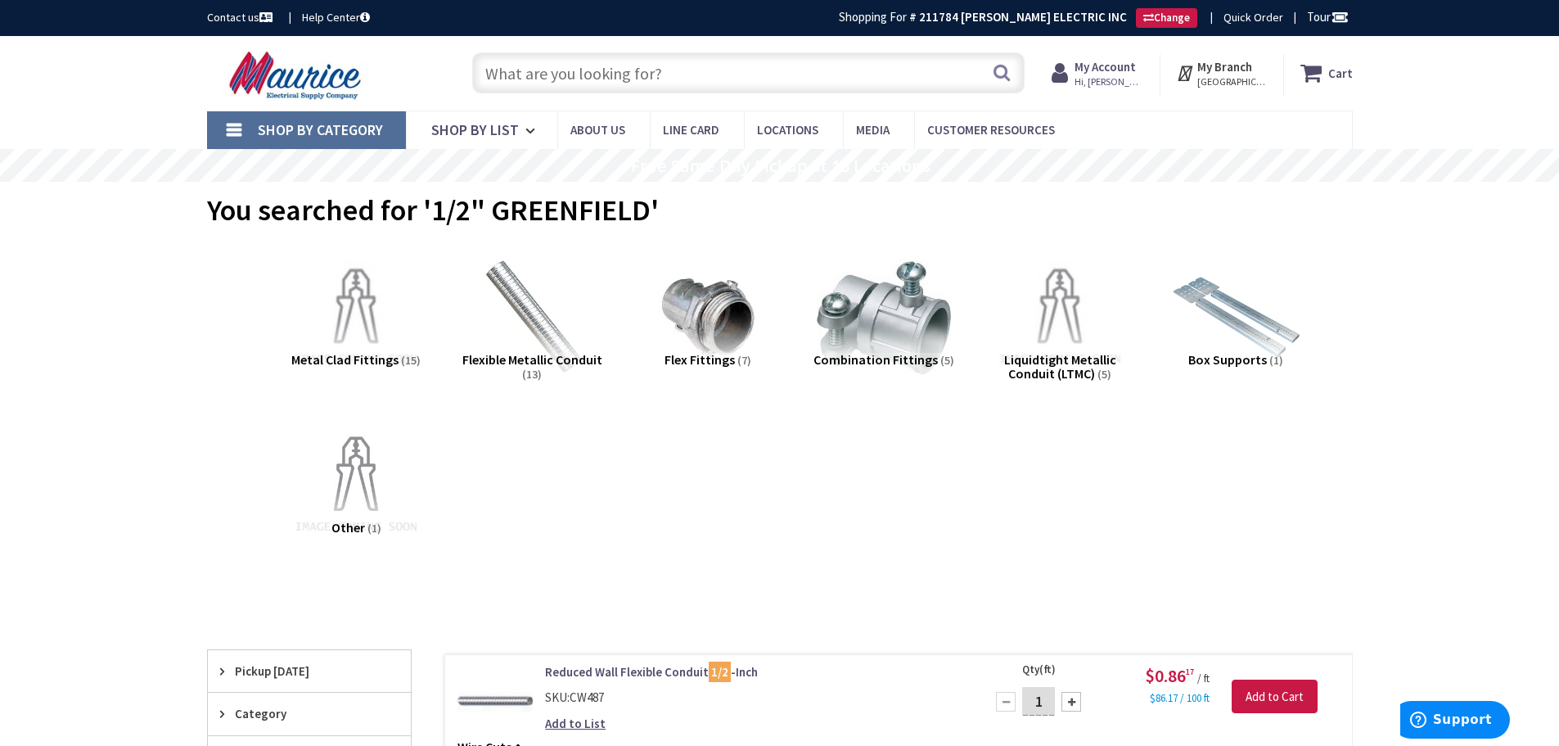
click at [513, 67] on input "text" at bounding box center [748, 72] width 553 height 41
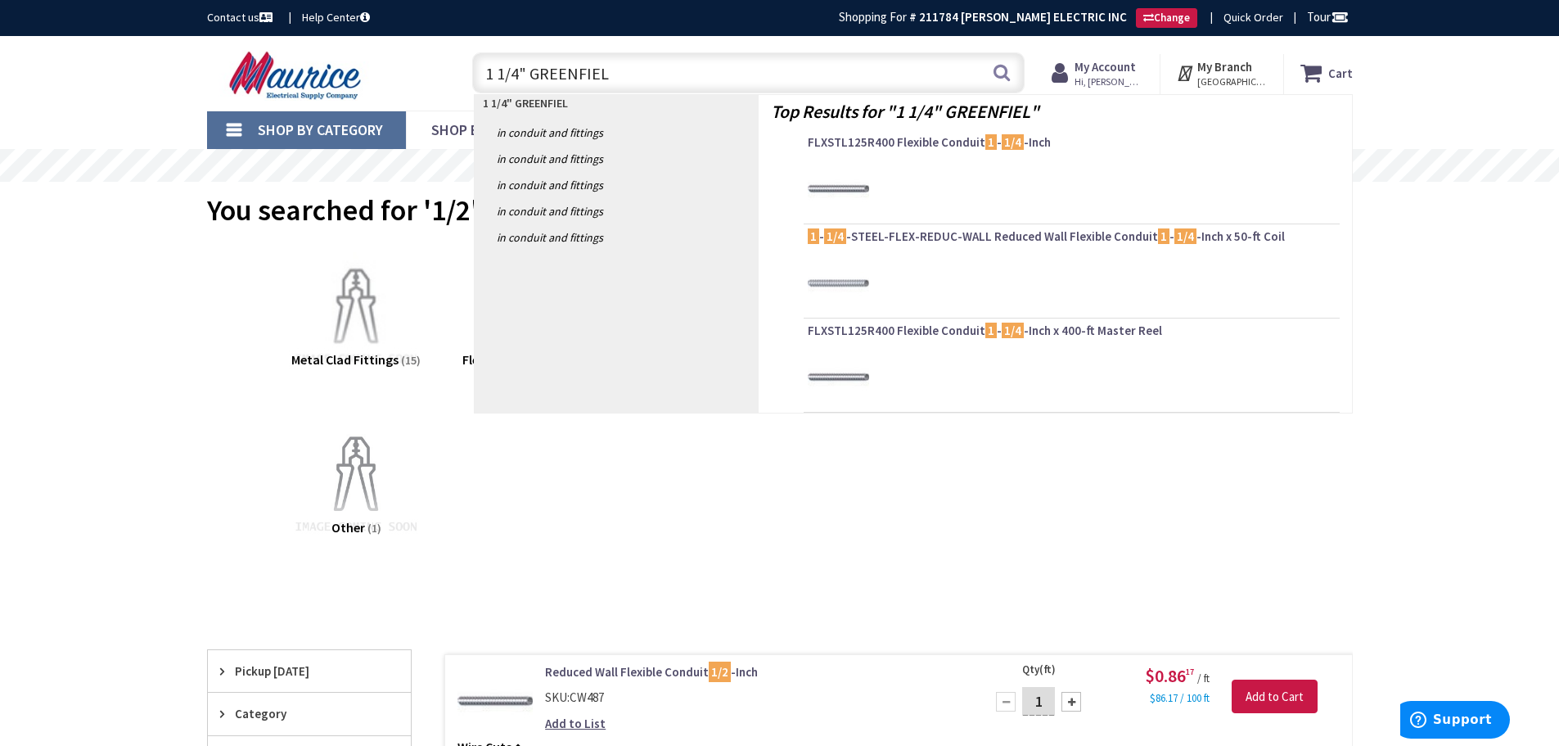
type input "1 1/4" GREENFIELD"
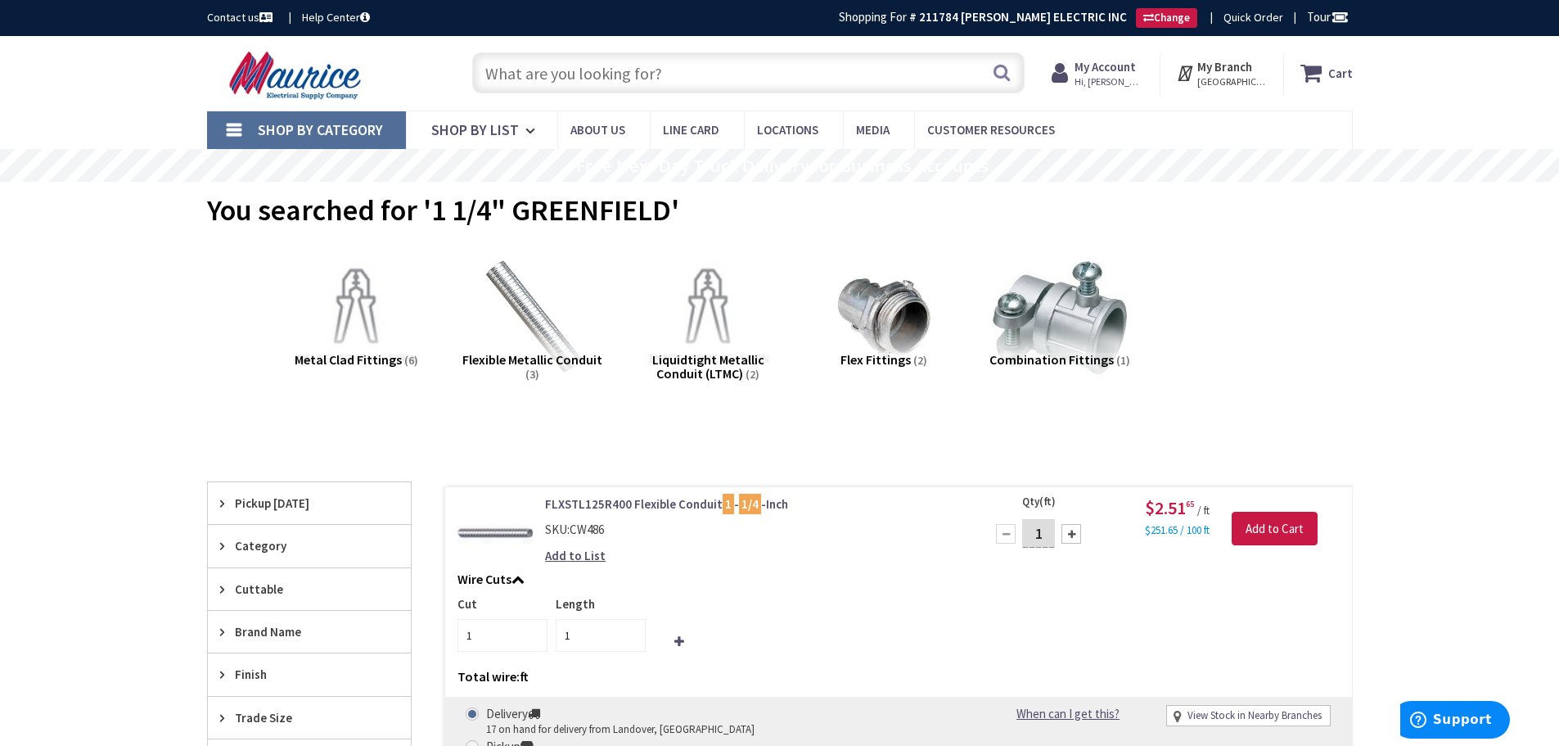
click at [538, 66] on input "text" at bounding box center [748, 72] width 553 height 41
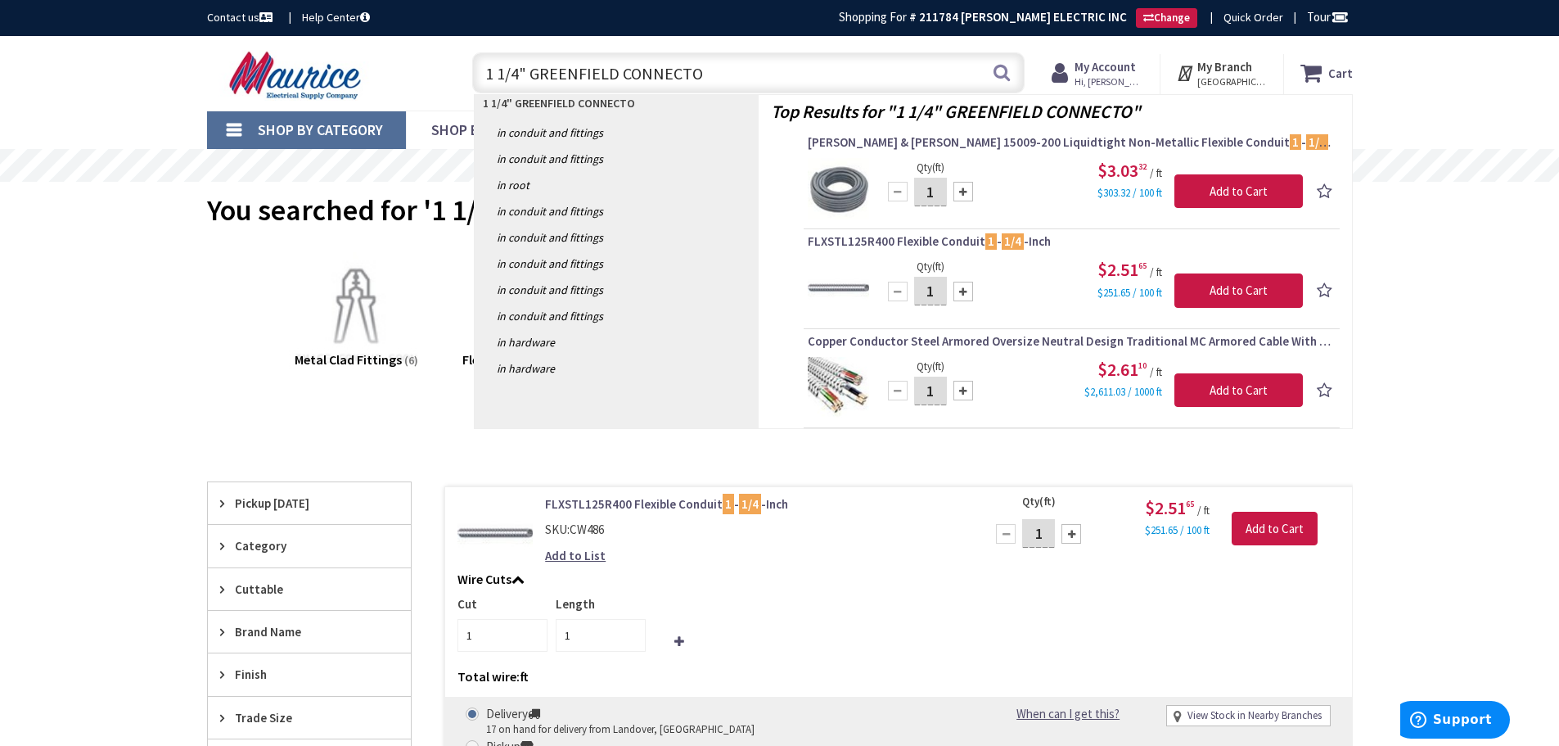
type input "1 1/4" GREENFIELD CONNECTOR"
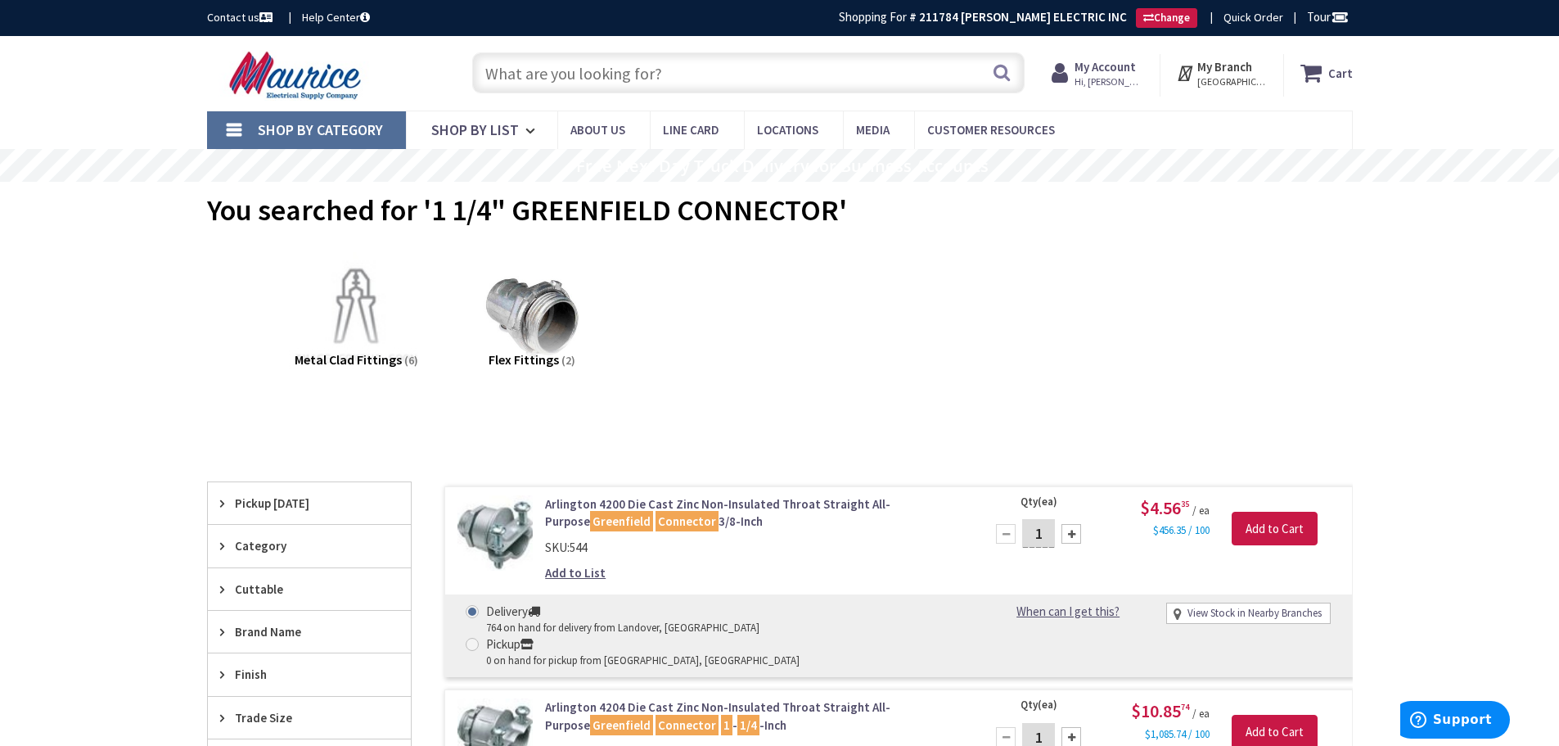
click at [567, 68] on input "text" at bounding box center [748, 72] width 553 height 41
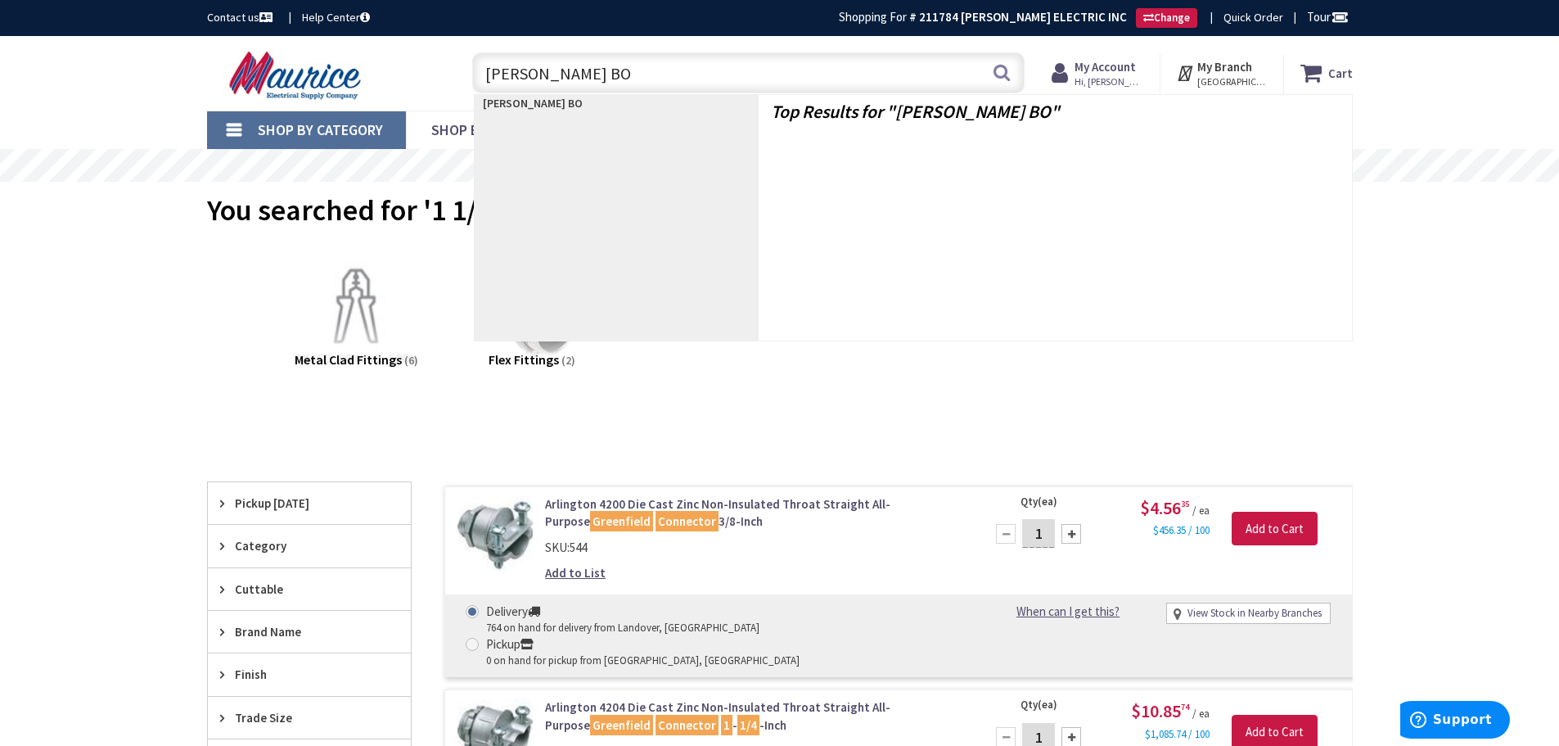
type input "SG BELL BOX"
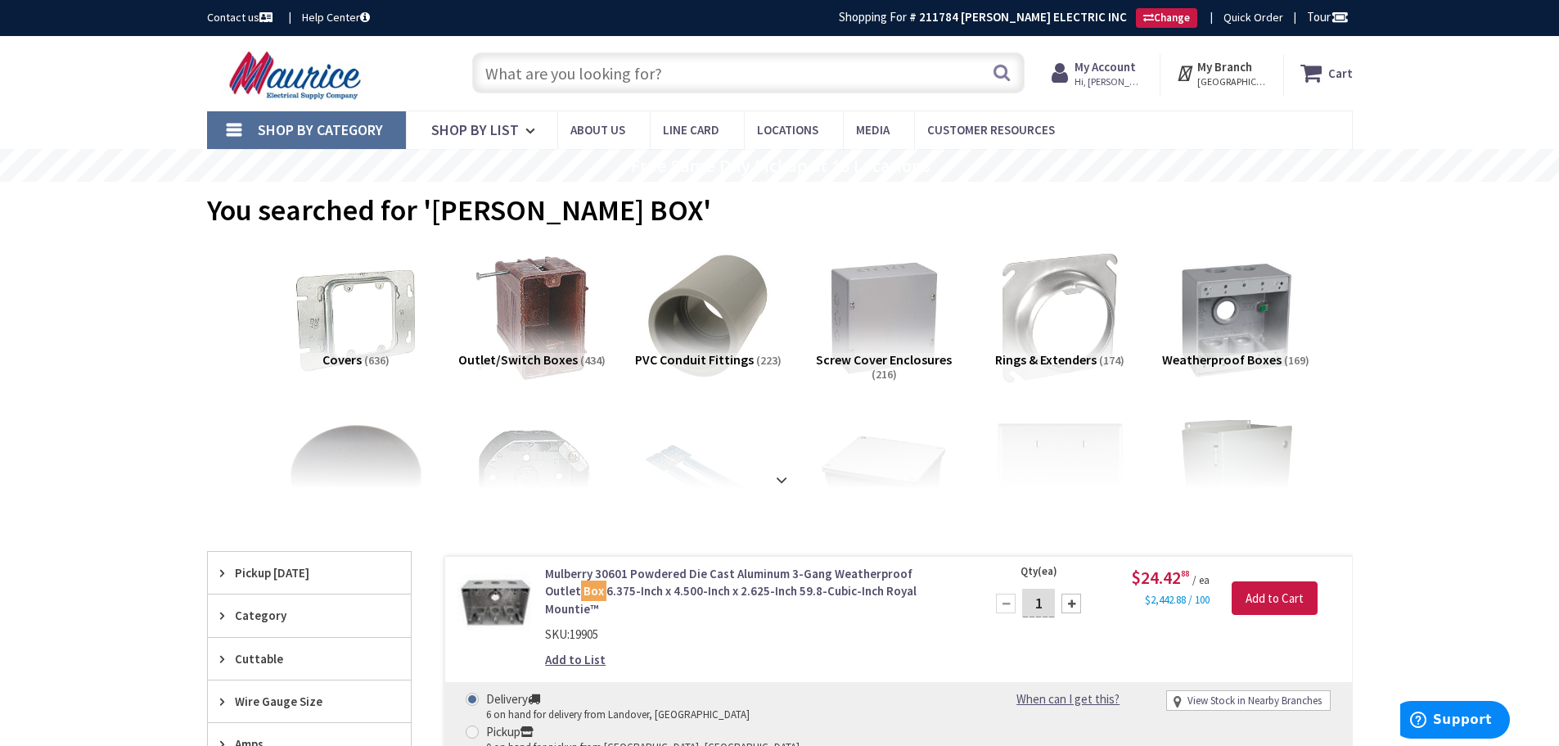
click at [676, 74] on input "text" at bounding box center [748, 72] width 553 height 41
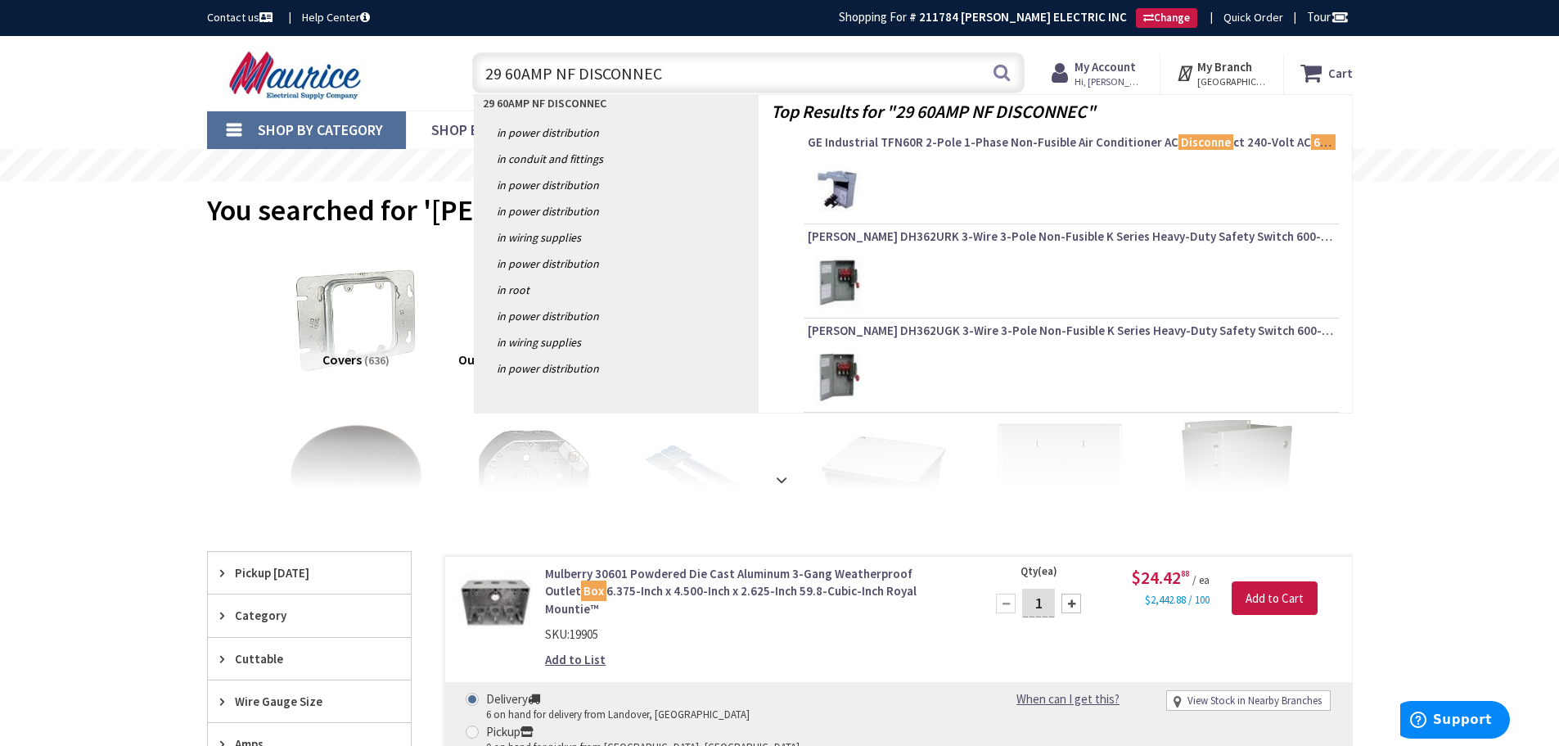
type input "29 60AMP NF DISCONNECT"
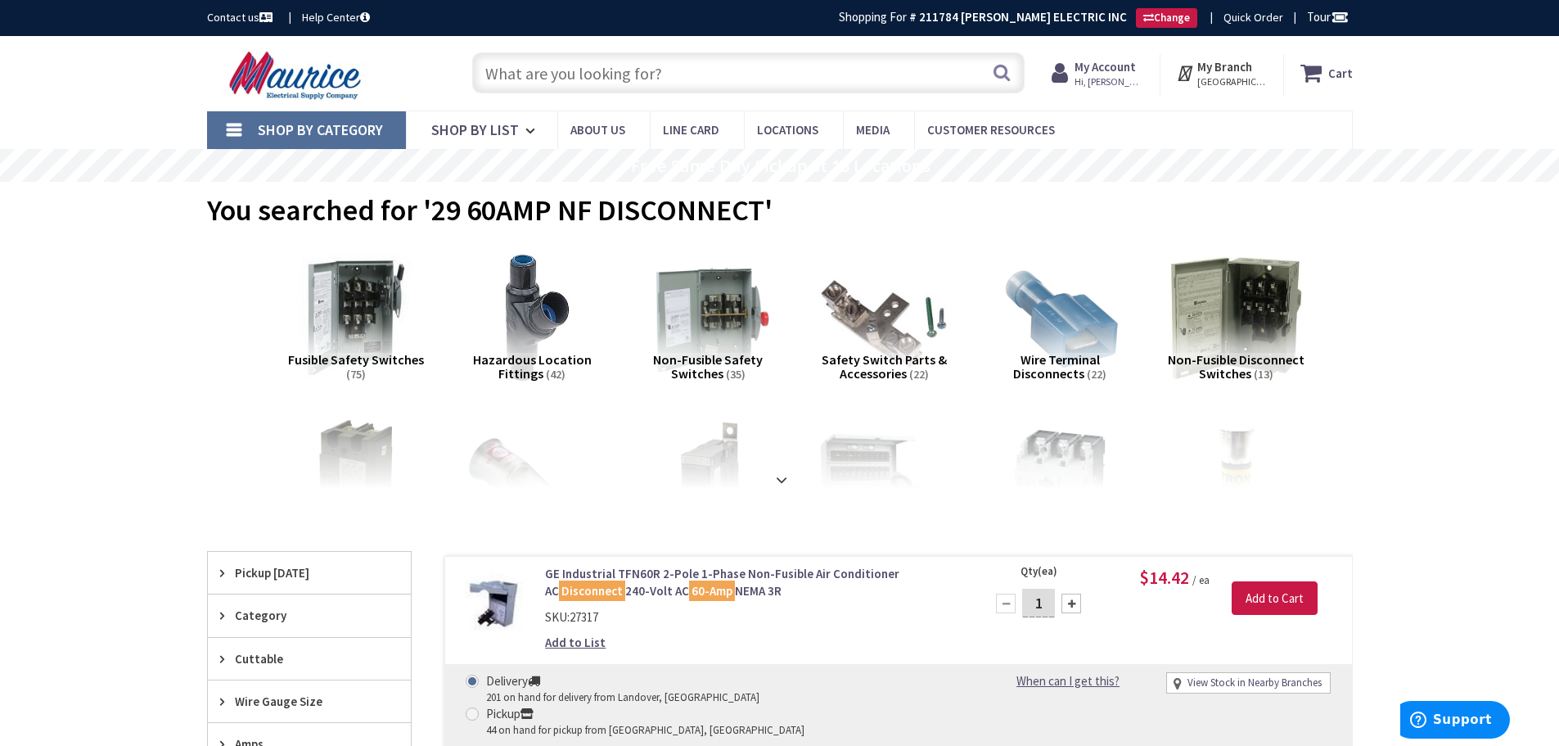
click at [538, 70] on input "text" at bounding box center [748, 72] width 553 height 41
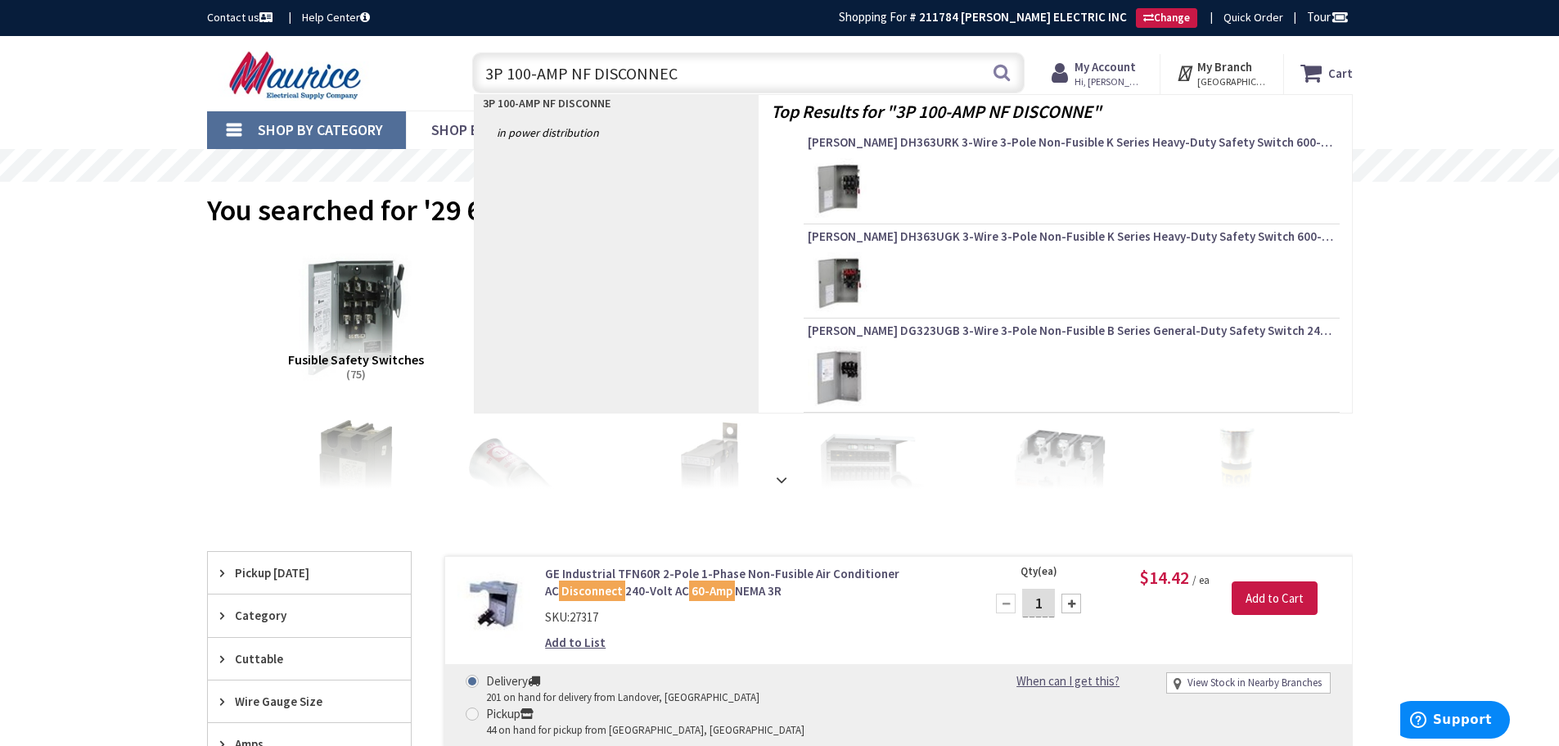
type input "3P 100-AMP NF DISCONNECT"
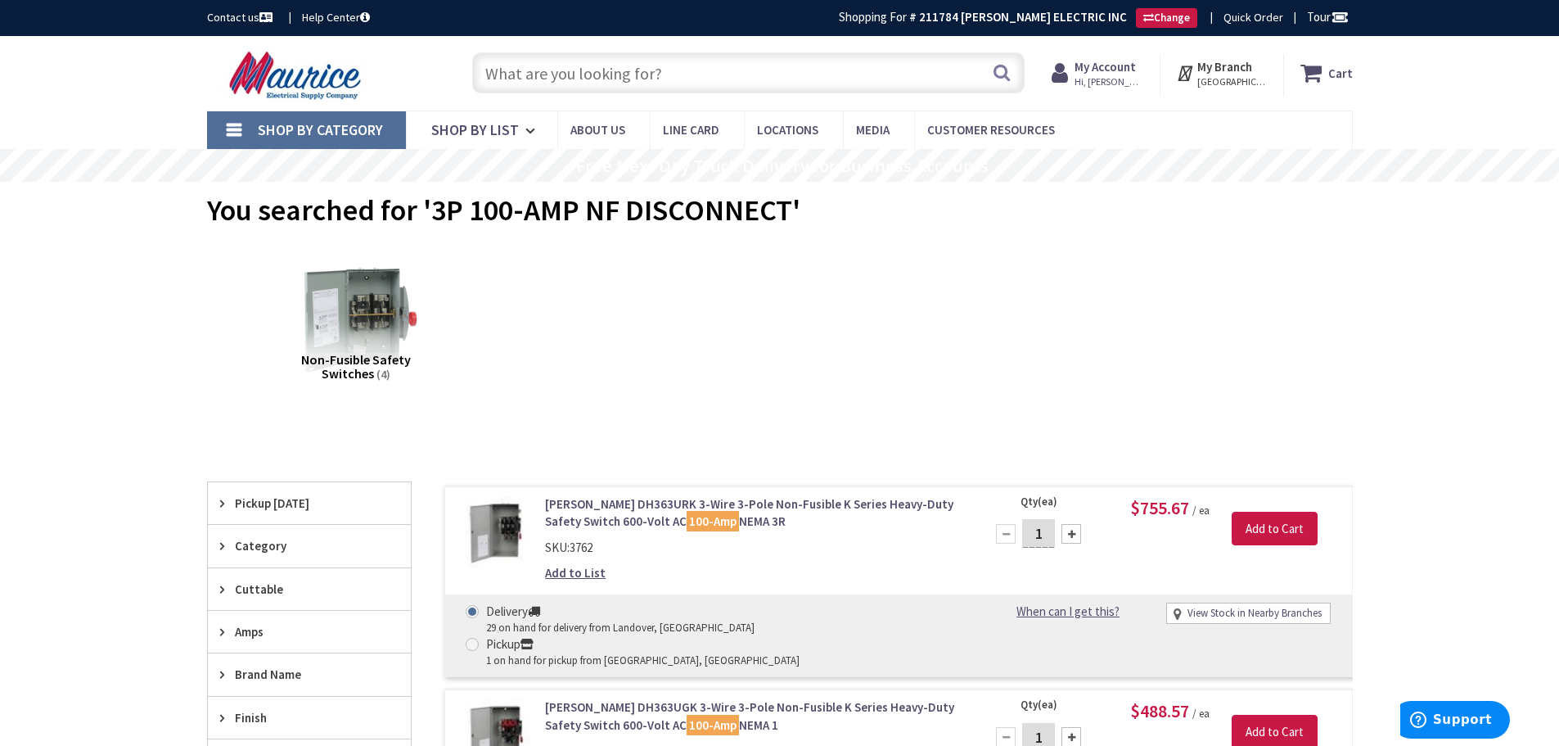
click at [568, 64] on input "text" at bounding box center [748, 72] width 553 height 41
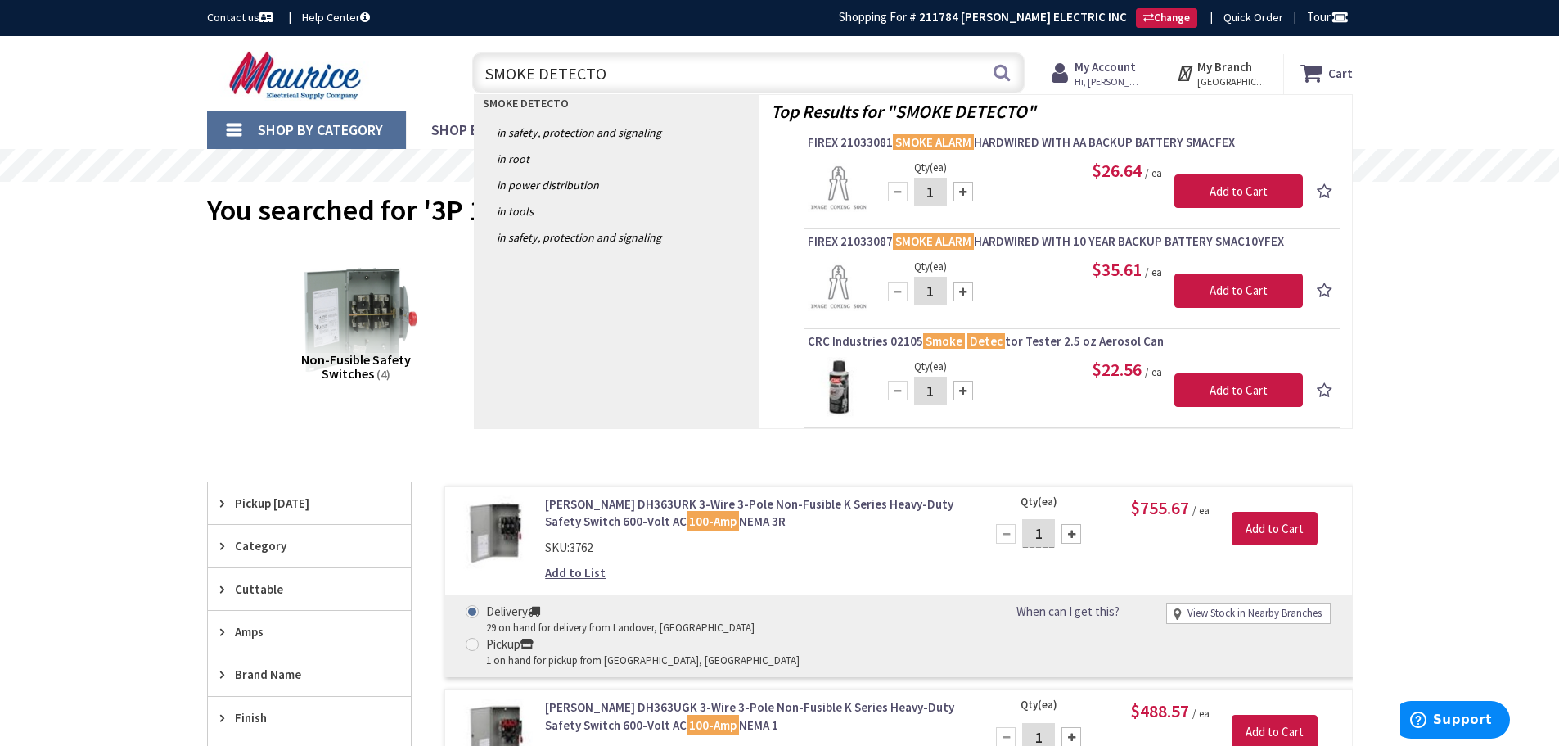
type input "SMOKE DETECTOR"
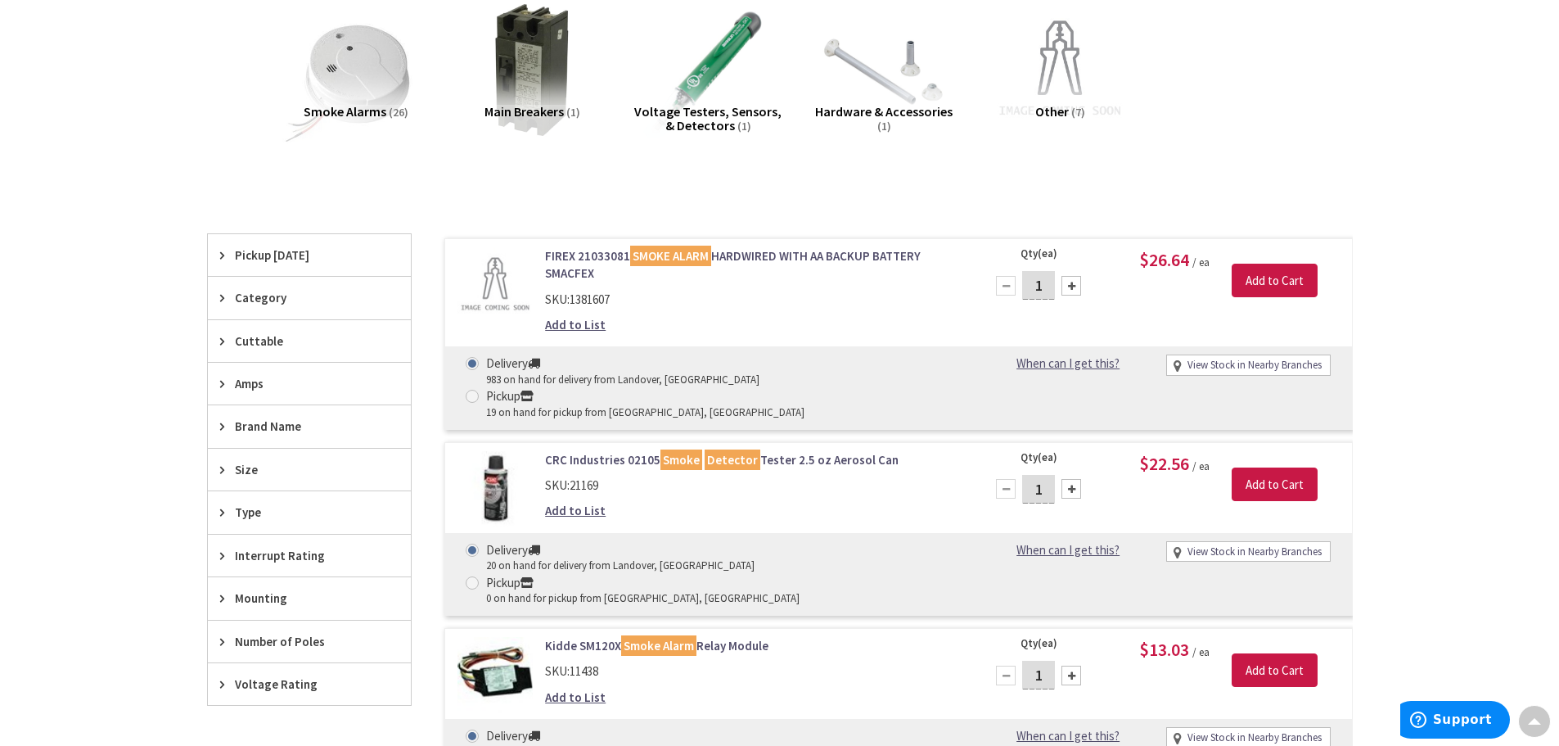
scroll to position [248, 0]
click at [357, 74] on img at bounding box center [356, 70] width 148 height 148
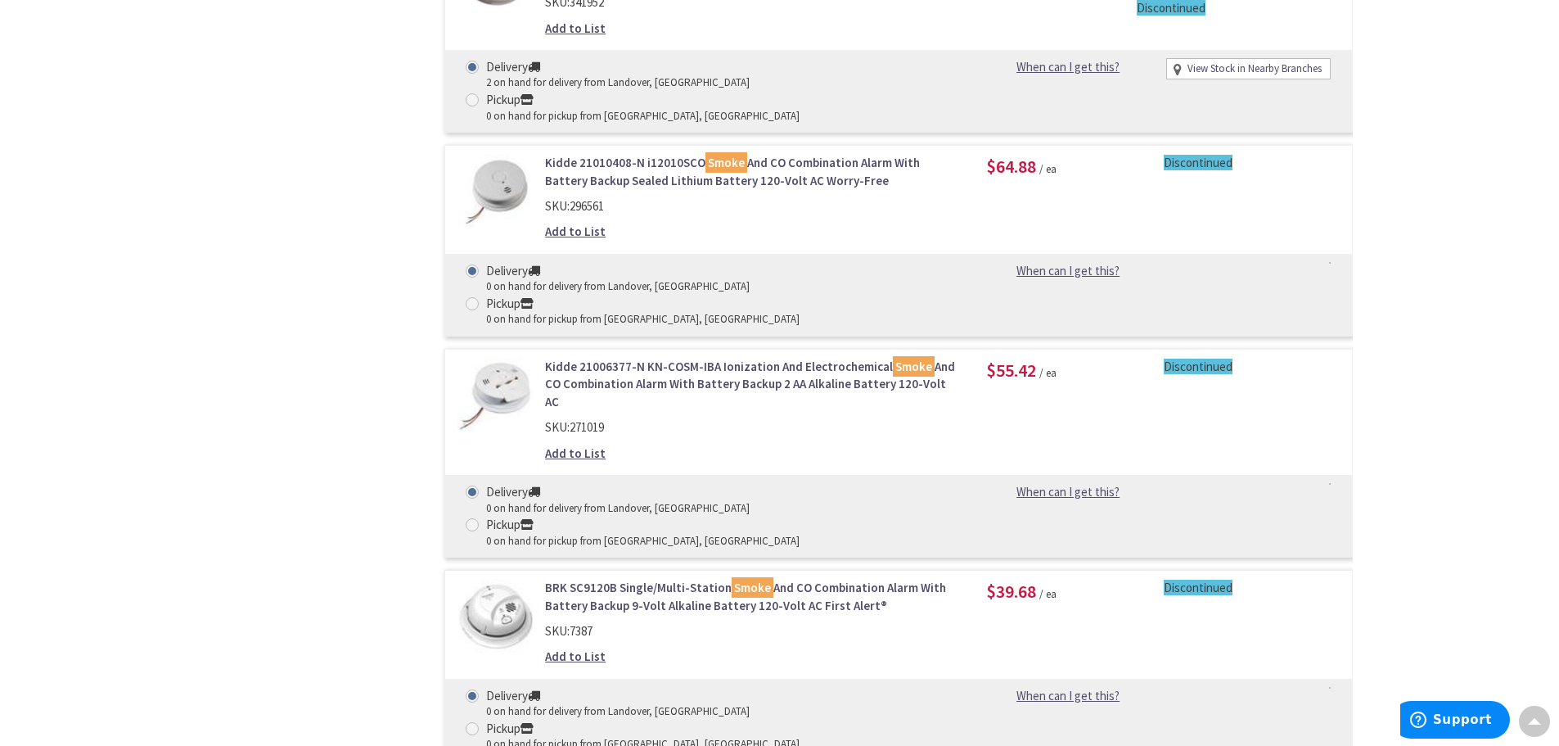
scroll to position [3808, 0]
